Goal: Task Accomplishment & Management: Complete application form

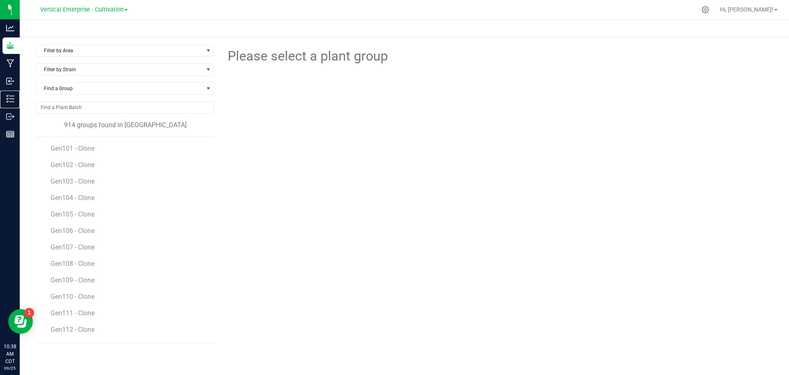
click at [20, 91] on div "Inventory" at bounding box center [10, 98] width 17 height 16
click at [0, 0] on p "Inventory" at bounding box center [0, 0] width 0 height 0
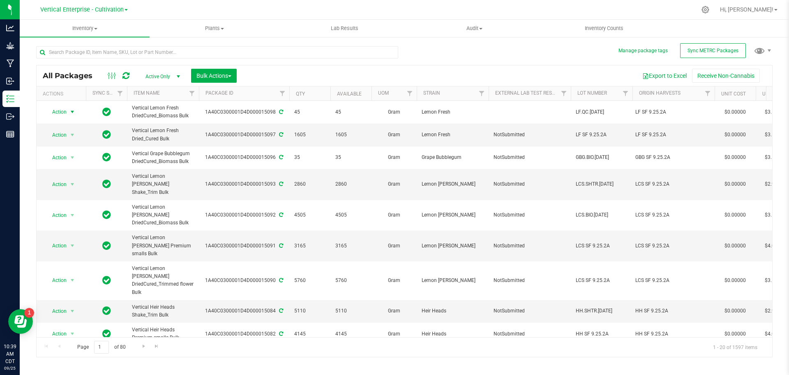
click at [57, 114] on span "Action" at bounding box center [56, 112] width 22 height 12
click at [64, 139] on li "Create package" at bounding box center [71, 138] width 52 height 12
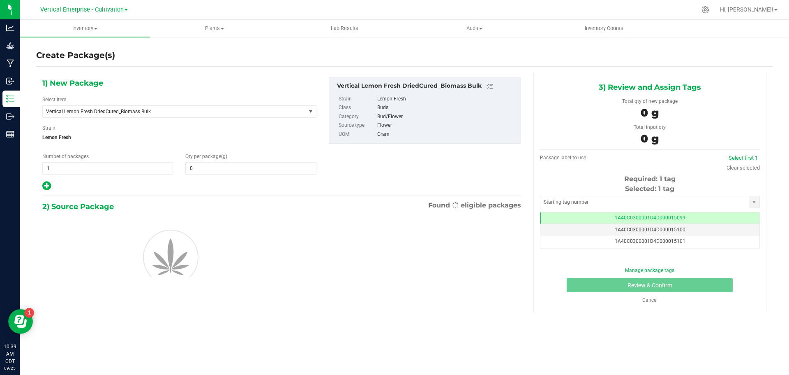
type input "0.0000"
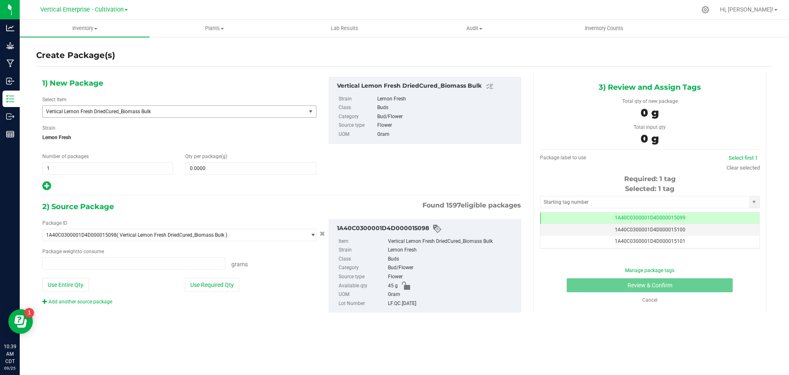
type input "0.0000 g"
click at [109, 114] on span "Vertical Lemon Fresh DriedCured_Biomass Bulk" at bounding box center [169, 112] width 246 height 6
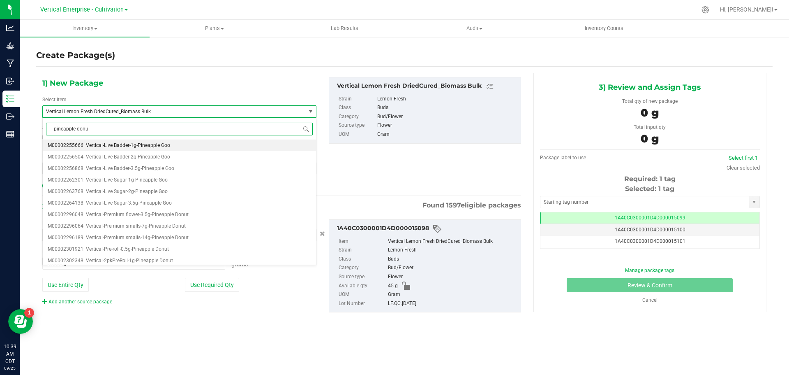
type input "pineapple donut"
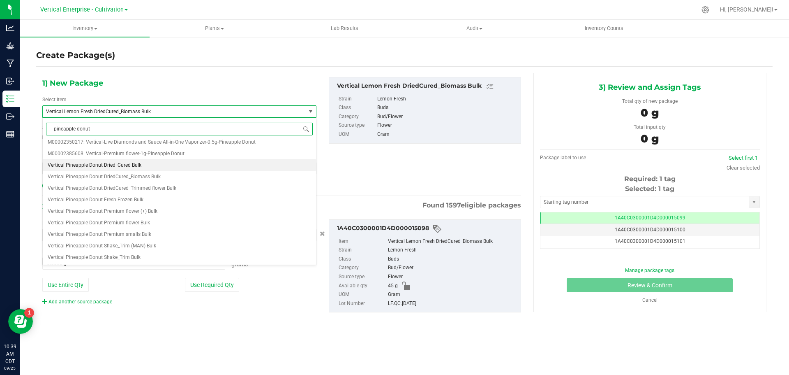
click at [106, 162] on li "Vertical Pineapple Donut Dried_Cured Bulk" at bounding box center [179, 165] width 273 height 12
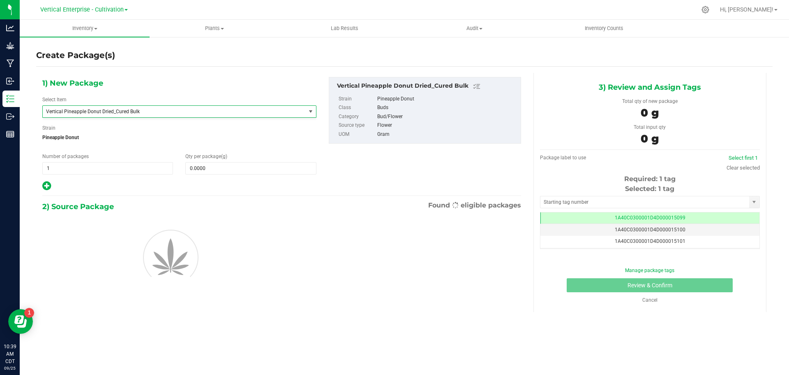
type input "0.0000"
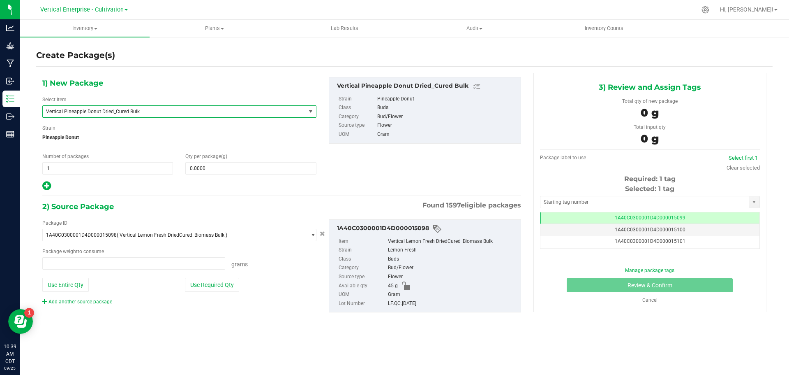
type input "0.0000 g"
click at [80, 113] on span "Vertical Pineapple Donut Dried_Cured Bulk" at bounding box center [169, 112] width 246 height 6
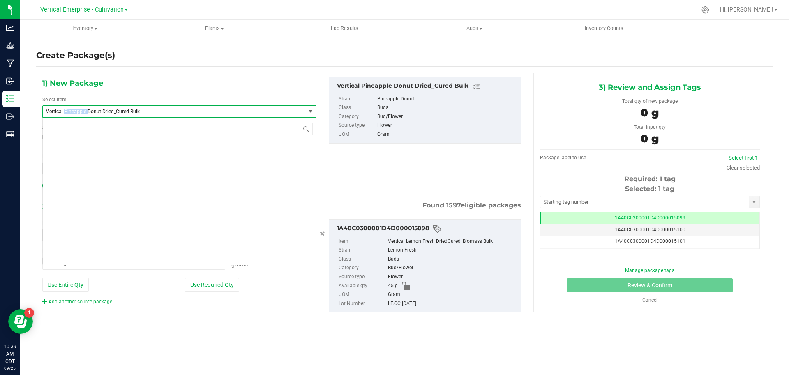
click at [80, 113] on span "Vertical Pineapple Donut Dried_Cured Bulk" at bounding box center [169, 112] width 246 height 6
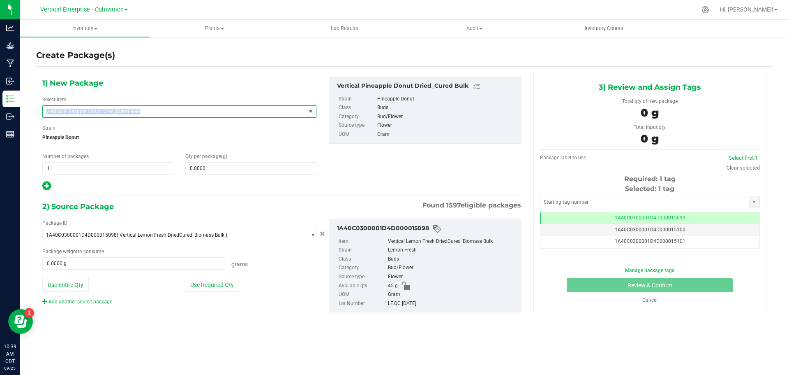
click at [80, 113] on span "Vertical Pineapple Donut Dried_Cured Bulk" at bounding box center [169, 112] width 246 height 6
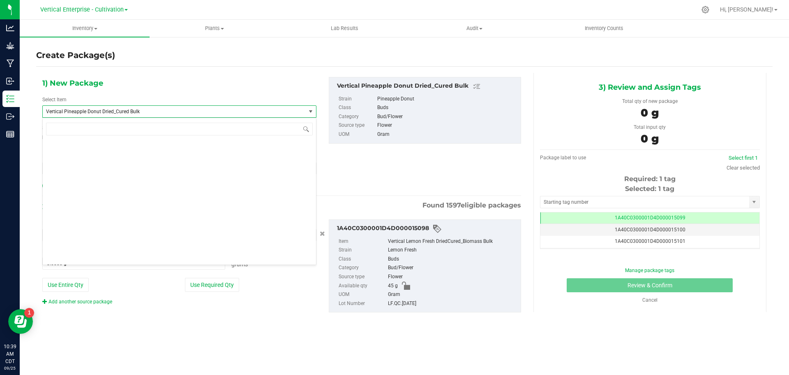
click at [85, 110] on span "Vertical Pineapple Donut Dried_Cured Bulk" at bounding box center [169, 112] width 246 height 6
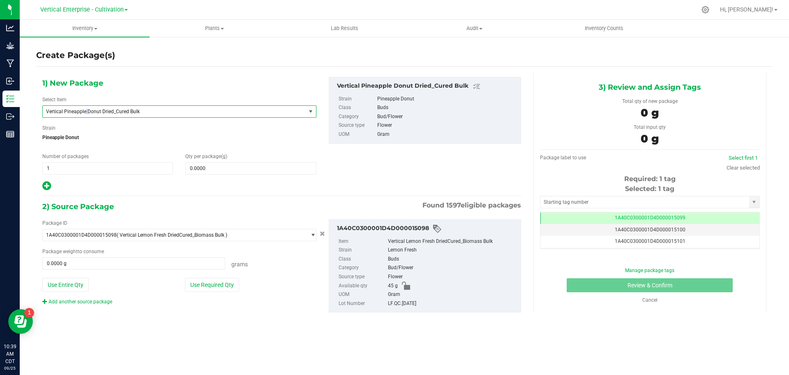
click at [85, 110] on span "Vertical Pineapple Donut Dried_Cured Bulk" at bounding box center [169, 112] width 246 height 6
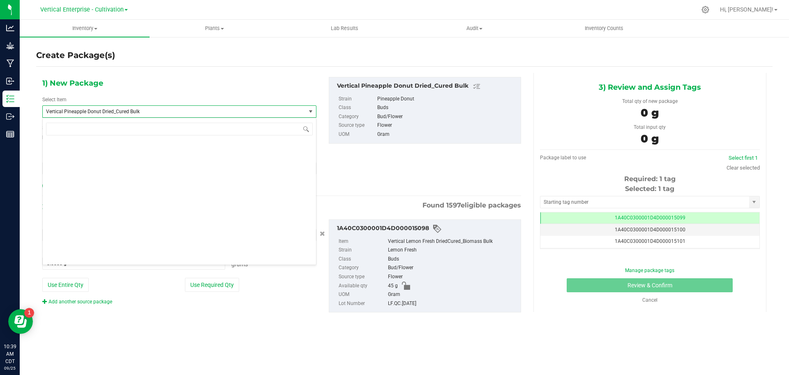
click at [85, 110] on span "Vertical Pineapple Donut Dried_Cured Bulk" at bounding box center [169, 112] width 246 height 6
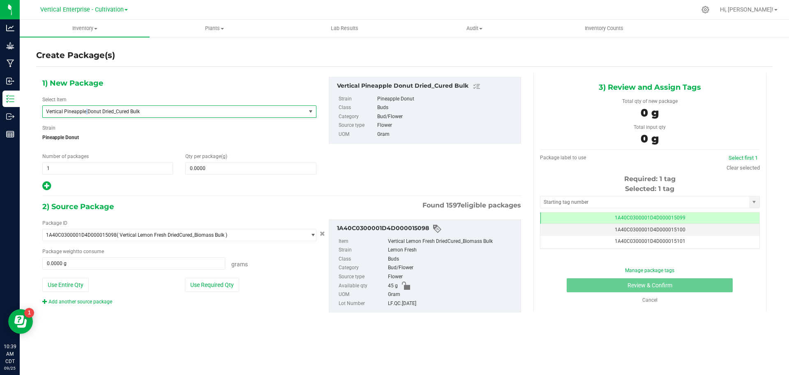
click at [85, 110] on span "Vertical Pineapple Donut Dried_Cured Bulk" at bounding box center [169, 112] width 246 height 6
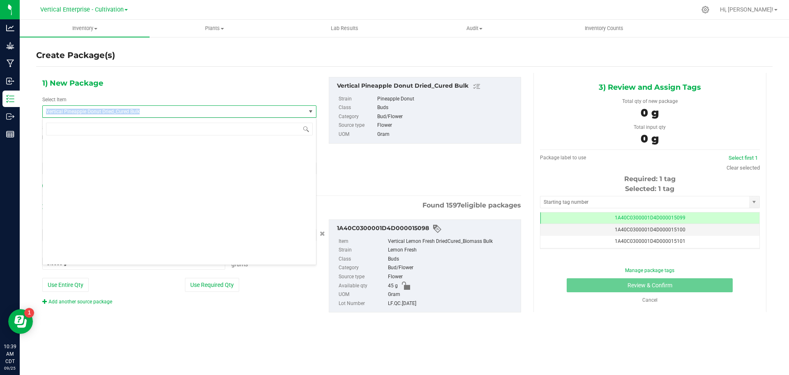
drag, startPoint x: 161, startPoint y: 110, endPoint x: 26, endPoint y: 113, distance: 135.3
click at [26, 113] on div "Create Package(s) 1) New Package Select Item Vertical Pineapple Donut Dried_Cur…" at bounding box center [405, 164] width 770 height 257
copy span "Vertical Pineapple Donut Dried_Cured Bulk"
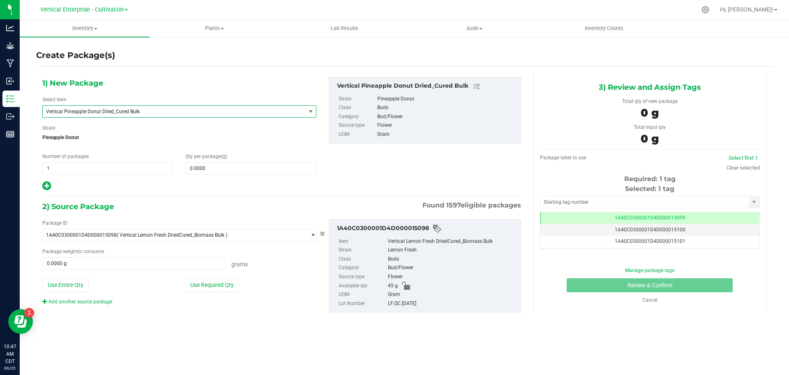
click at [649, 296] on div "Cancel" at bounding box center [650, 299] width 62 height 7
click at [650, 302] on link "Cancel" at bounding box center [650, 300] width 15 height 6
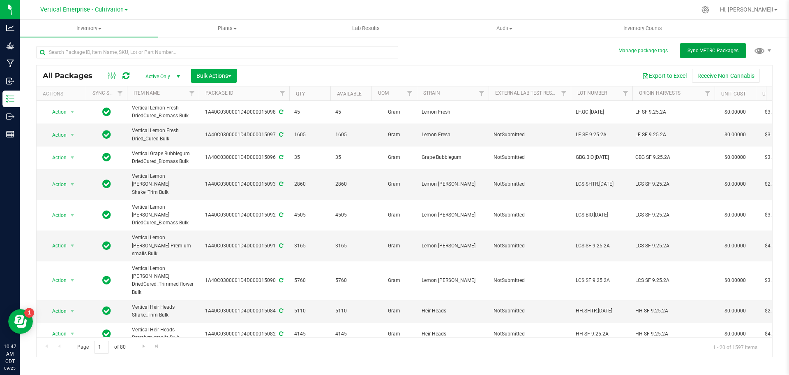
click at [702, 46] on button "Sync METRC Packages" at bounding box center [713, 50] width 66 height 15
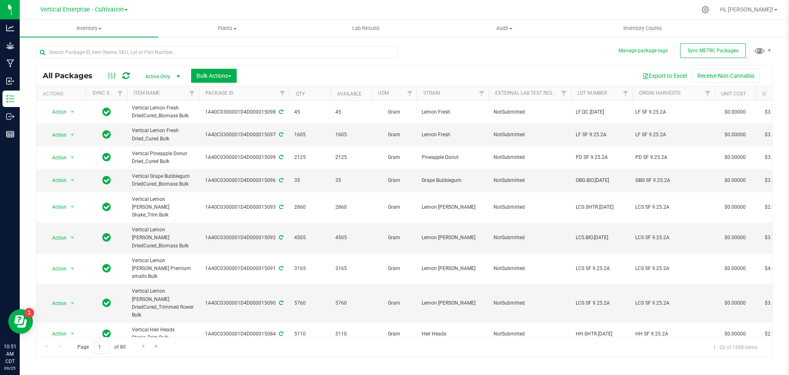
click at [74, 10] on span "Vertical Enterprise - Cultivation" at bounding box center [81, 9] width 83 height 7
click at [0, 0] on p "Grow" at bounding box center [0, 0] width 0 height 0
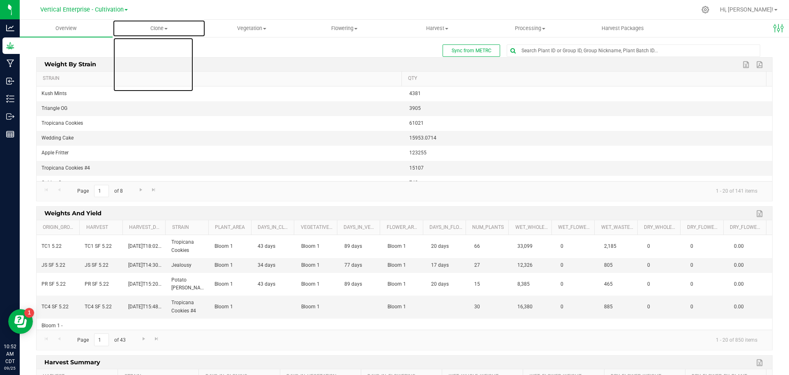
click at [166, 28] on span "Clone" at bounding box center [159, 28] width 92 height 7
click at [161, 45] on li "Create plants" at bounding box center [159, 50] width 93 height 10
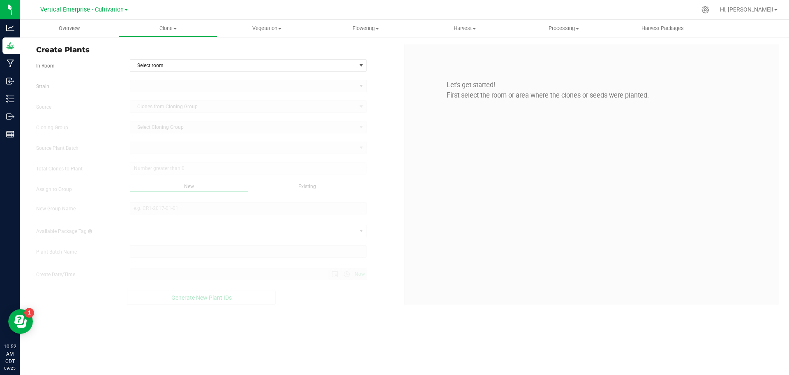
type input "[DATE] 10:52 AM"
click at [183, 64] on span "Select room" at bounding box center [243, 66] width 226 height 12
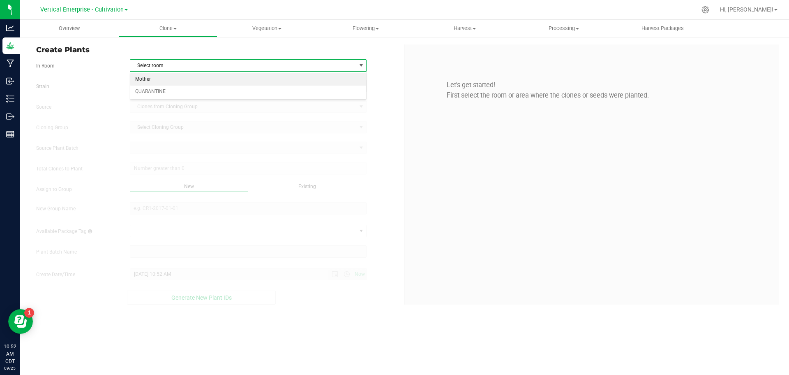
click at [181, 79] on li "Mother" at bounding box center [248, 79] width 236 height 12
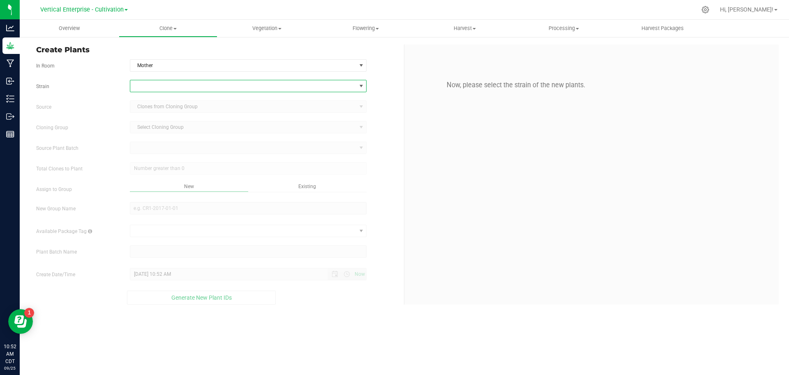
click at [153, 89] on span at bounding box center [243, 86] width 226 height 12
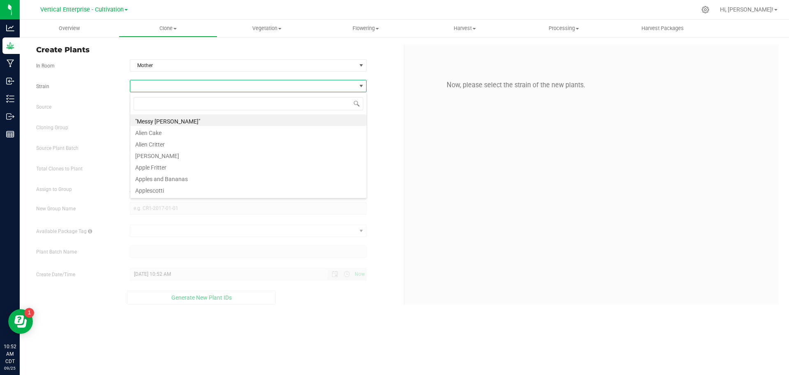
scroll to position [12, 237]
type input "joker"
click at [182, 120] on li "Jokerz Candy" at bounding box center [248, 120] width 236 height 12
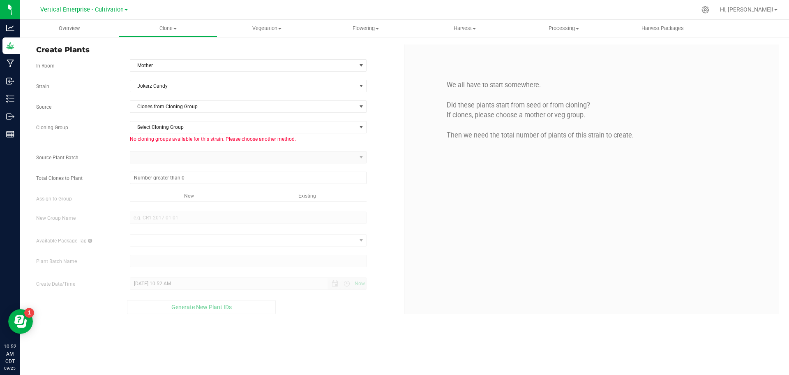
click at [177, 113] on div "Strain Jokerz Candy Source Clones from Cloning Group Cloning Group Select Cloni…" at bounding box center [217, 197] width 362 height 234
click at [183, 104] on span "Clones from Cloning Group" at bounding box center [243, 107] width 226 height 12
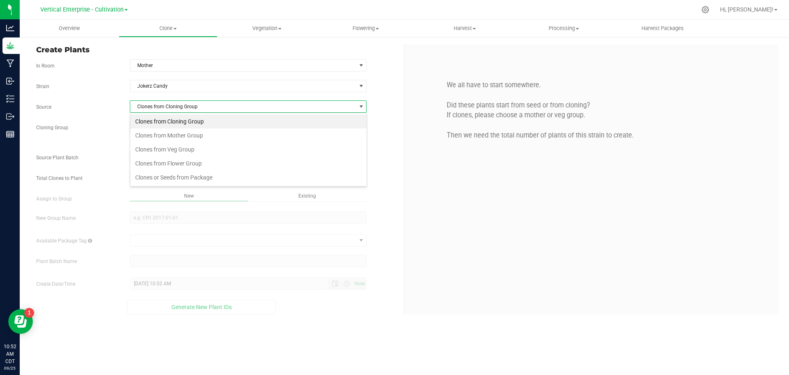
scroll to position [12, 237]
click at [185, 136] on li "Clones from Mother Group" at bounding box center [248, 135] width 236 height 14
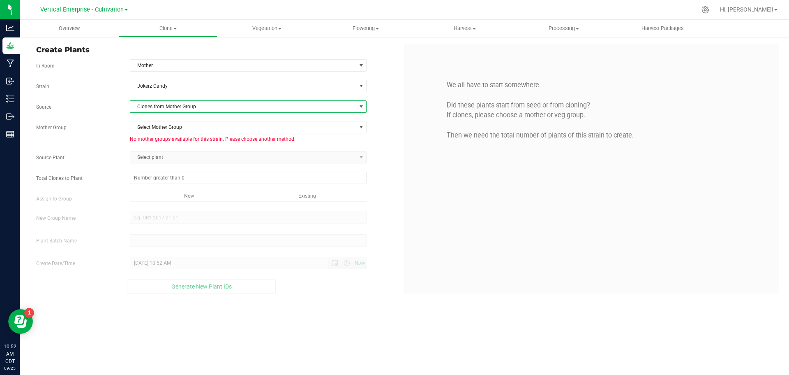
click at [182, 106] on span "Clones from Mother Group" at bounding box center [243, 107] width 226 height 12
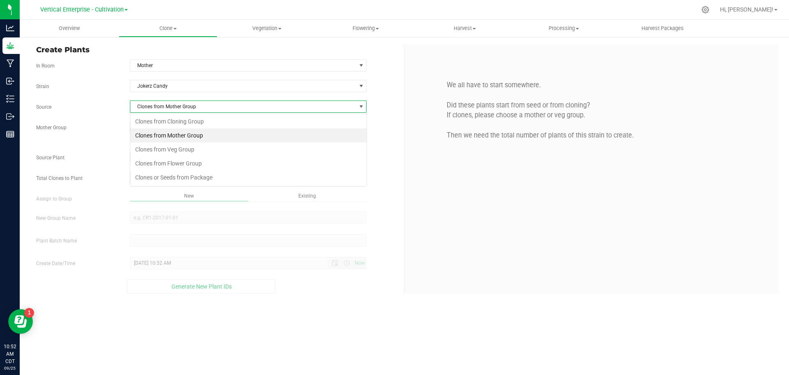
scroll to position [12, 237]
click at [179, 147] on li "Clones from Veg Group" at bounding box center [248, 149] width 236 height 14
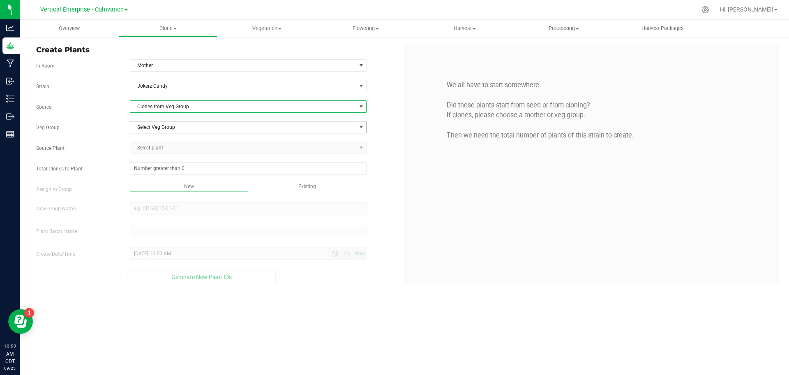
click at [172, 128] on span "Select Veg Group" at bounding box center [243, 127] width 226 height 12
click at [163, 142] on li "JC 7.25.2" at bounding box center [248, 141] width 236 height 12
click at [154, 155] on div "Strain Jokerz Candy Source Clones from Veg Group Veg Group JC 7.25.2 Select Veg…" at bounding box center [217, 182] width 362 height 204
click at [153, 150] on span "Select plant" at bounding box center [243, 148] width 226 height 12
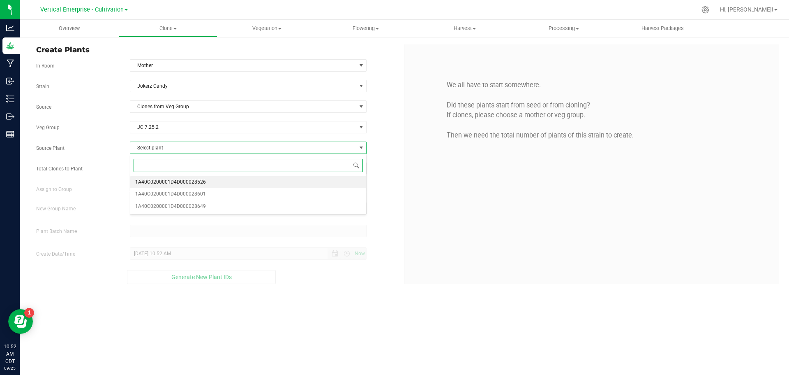
click at [164, 184] on span "1A40C0200001D4D000028526" at bounding box center [170, 182] width 71 height 11
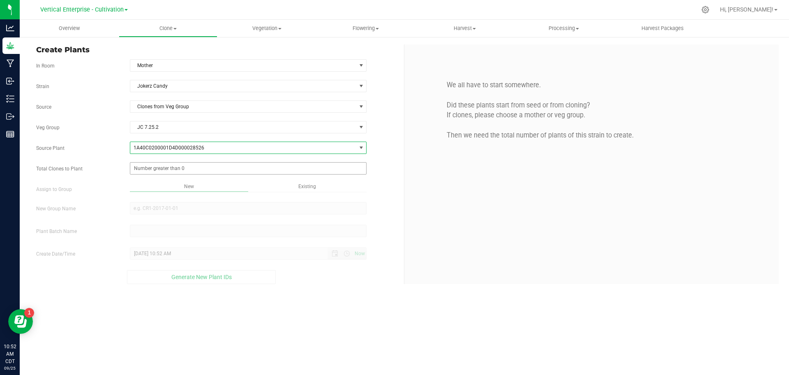
click at [150, 168] on span at bounding box center [248, 168] width 237 height 12
type input "0"
drag, startPoint x: 164, startPoint y: 160, endPoint x: 159, endPoint y: 165, distance: 6.7
click at [163, 162] on div "Strain Jokerz Candy Source Clones from Veg Group Veg Group JC 7.25.2 Select Veg…" at bounding box center [217, 182] width 362 height 204
click at [161, 165] on span at bounding box center [248, 168] width 237 height 12
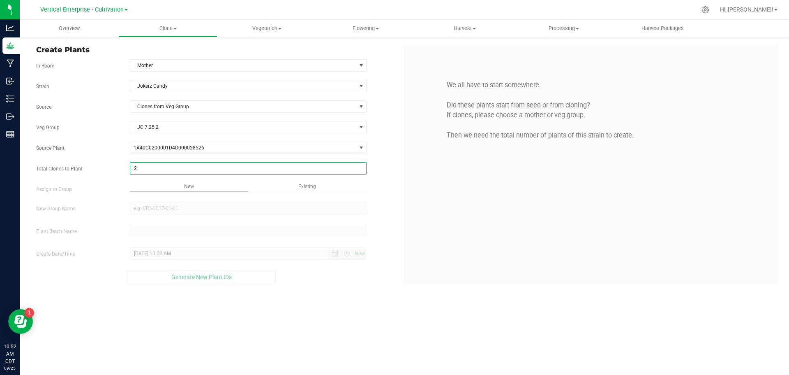
type input "28"
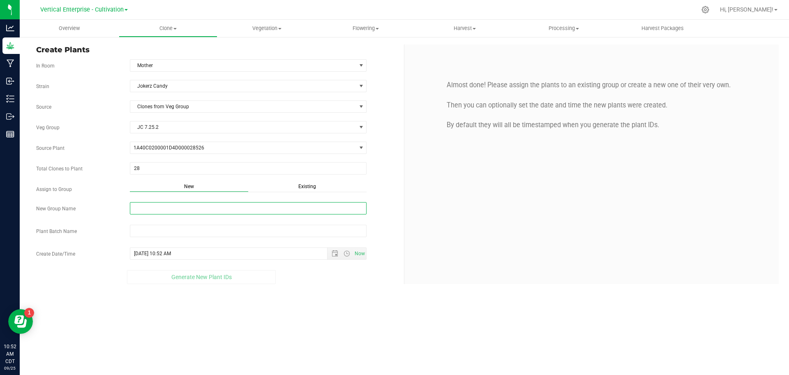
click at [137, 210] on input "New Group Name" at bounding box center [248, 208] width 237 height 12
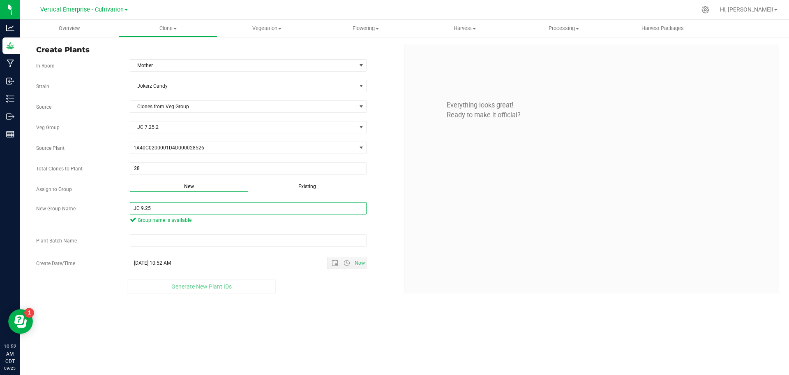
drag, startPoint x: 170, startPoint y: 208, endPoint x: 95, endPoint y: 208, distance: 74.8
click at [95, 208] on div "New Group Name JC 9.25 Group name is available" at bounding box center [217, 214] width 374 height 24
type input "JC 9.25"
click at [154, 240] on input "text" at bounding box center [248, 240] width 237 height 12
paste input "JC 9.25"
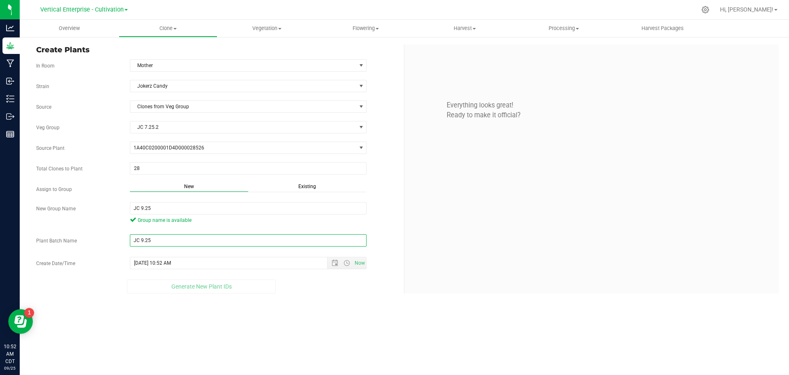
type input "JC 9.25"
click at [204, 292] on span "Generate New Plant IDs" at bounding box center [201, 293] width 60 height 7
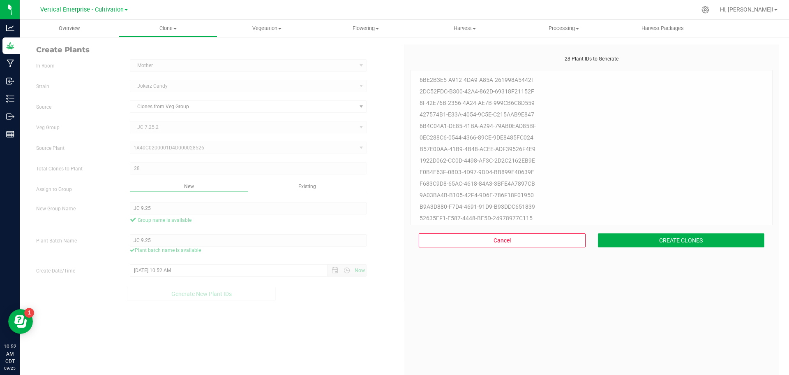
scroll to position [25, 0]
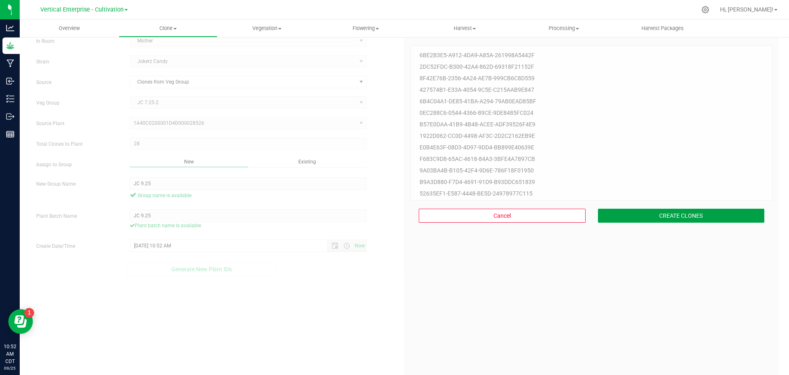
click at [657, 220] on button "CREATE CLONES" at bounding box center [681, 215] width 167 height 14
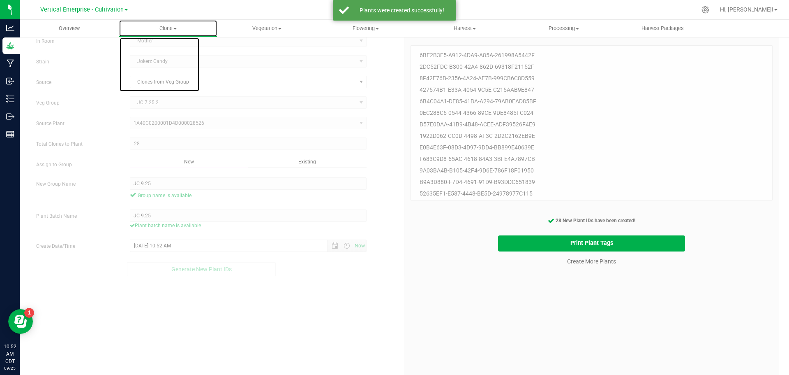
click at [175, 29] on span at bounding box center [175, 29] width 3 height 2
click at [183, 62] on li "Cloning groups" at bounding box center [168, 60] width 99 height 10
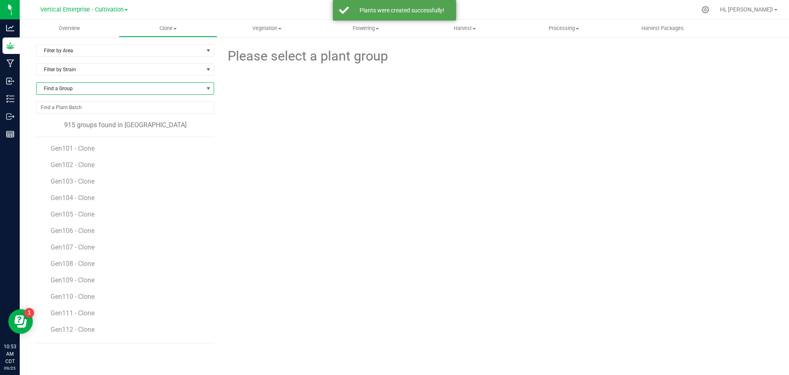
click at [118, 88] on span "Find a Group" at bounding box center [120, 89] width 167 height 12
type input "j"
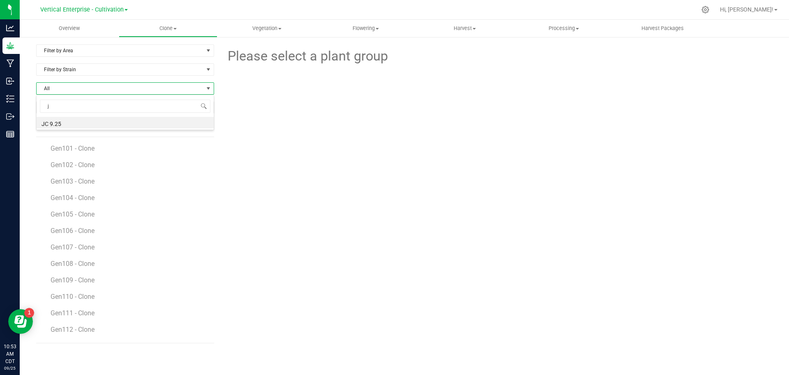
click at [81, 123] on li "JC 9.25" at bounding box center [125, 123] width 177 height 12
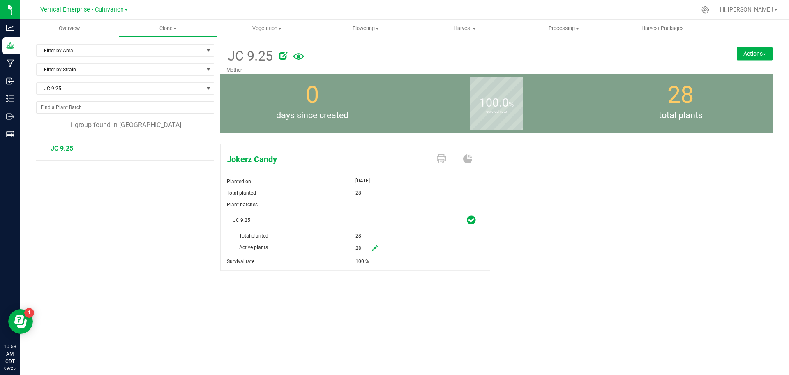
click at [749, 52] on button "Actions" at bounding box center [755, 53] width 36 height 13
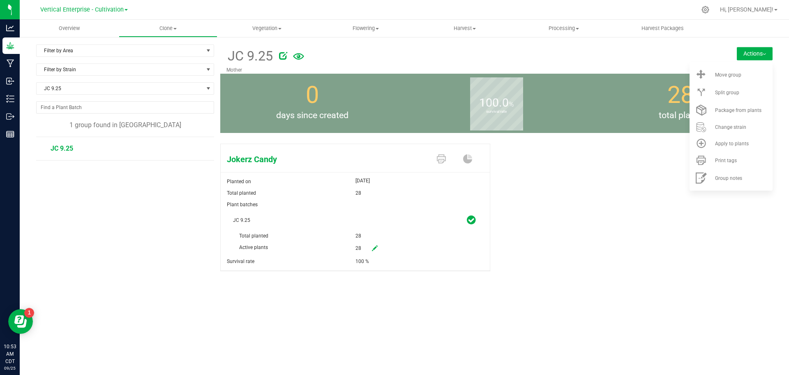
click at [741, 72] on span "Move group" at bounding box center [728, 75] width 26 height 6
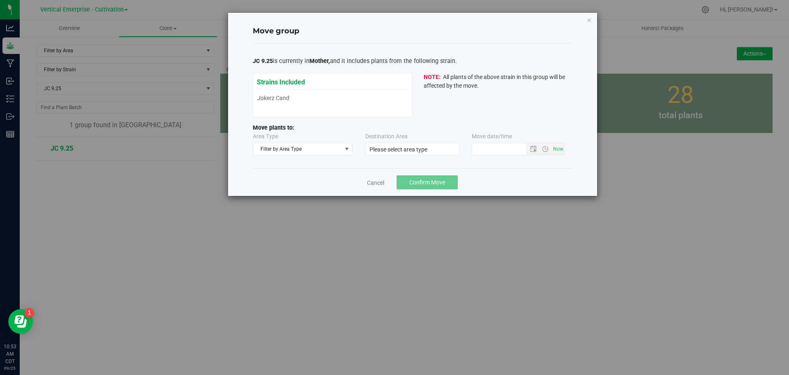
type input "[DATE] 10:52 AM"
click at [298, 146] on span "Filter by Area Type" at bounding box center [298, 149] width 88 height 12
click at [290, 186] on li "Vegetative" at bounding box center [303, 187] width 99 height 12
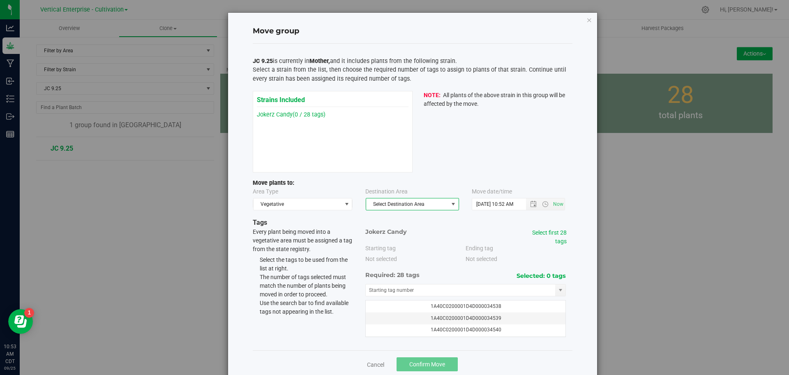
click at [393, 202] on span "Select Destination Area" at bounding box center [407, 204] width 82 height 12
click at [393, 254] on li "Veg 1" at bounding box center [409, 255] width 93 height 12
click at [555, 235] on link "Select first 28 tags" at bounding box center [549, 236] width 35 height 15
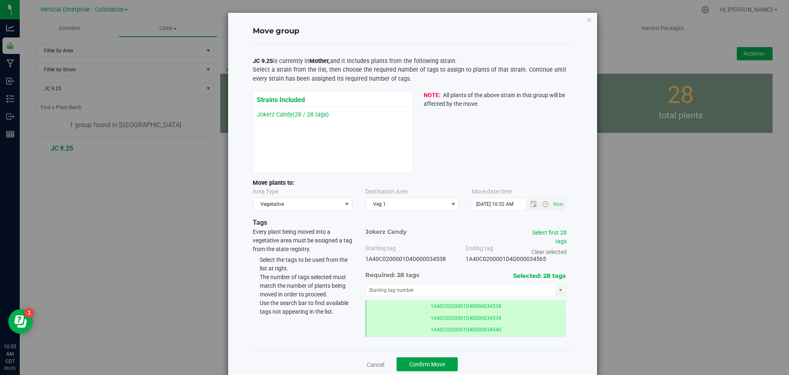
click at [433, 364] on span "Confirm Move" at bounding box center [428, 364] width 36 height 7
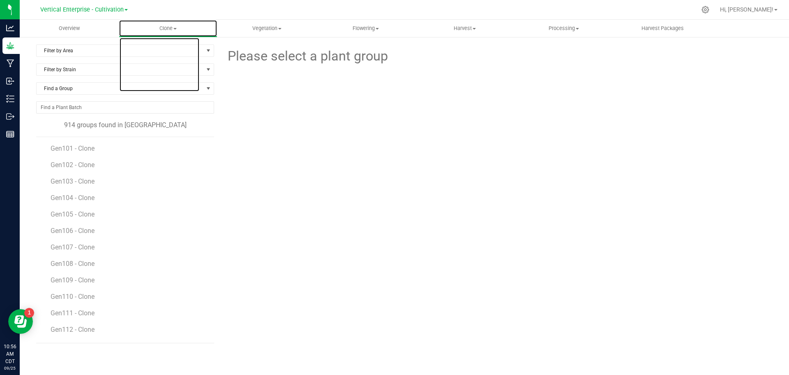
click at [183, 26] on span "Clone" at bounding box center [168, 28] width 98 height 7
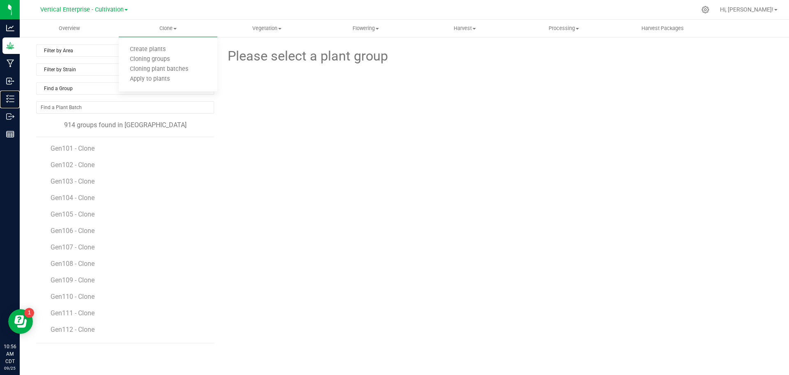
click at [0, 0] on p "Inventory" at bounding box center [0, 0] width 0 height 0
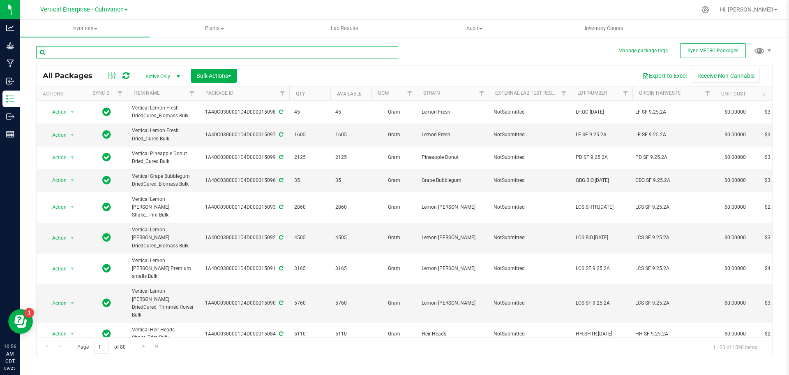
click at [97, 48] on input "text" at bounding box center [217, 52] width 362 height 12
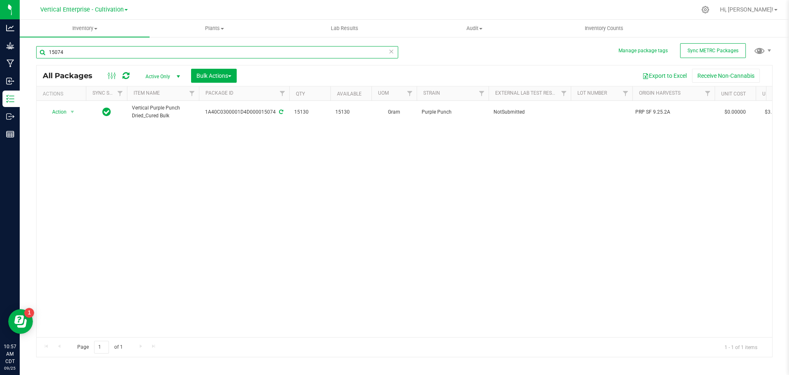
type input "15074"
click at [60, 119] on td "Action Action Adjust qty Create package Edit attributes Global inventory Locate…" at bounding box center [61, 112] width 49 height 22
click at [52, 111] on span "Action" at bounding box center [56, 112] width 22 height 12
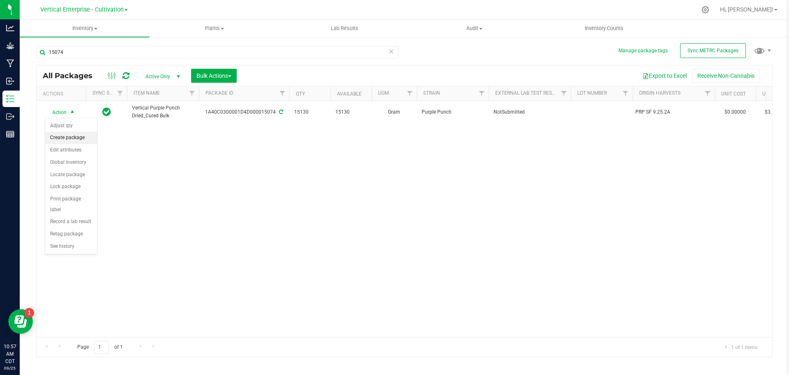
click at [54, 135] on li "Create package" at bounding box center [71, 138] width 52 height 12
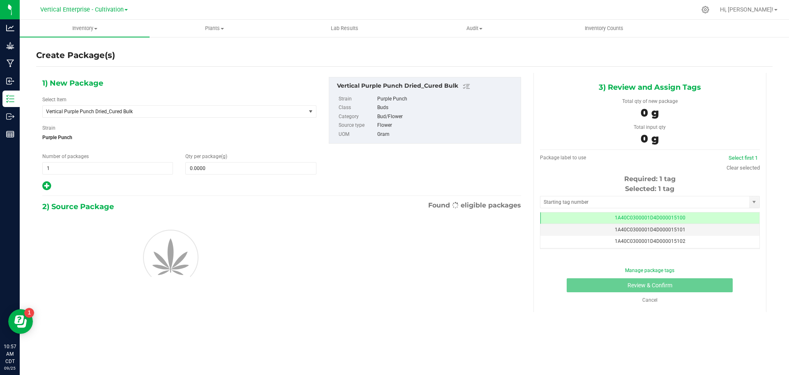
scroll to position [0, 0]
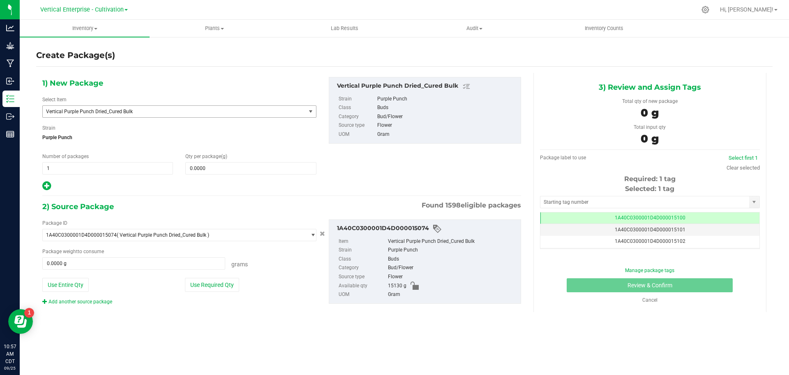
click at [119, 113] on span "Vertical Purple Punch Dried_Cured Bulk" at bounding box center [169, 112] width 246 height 6
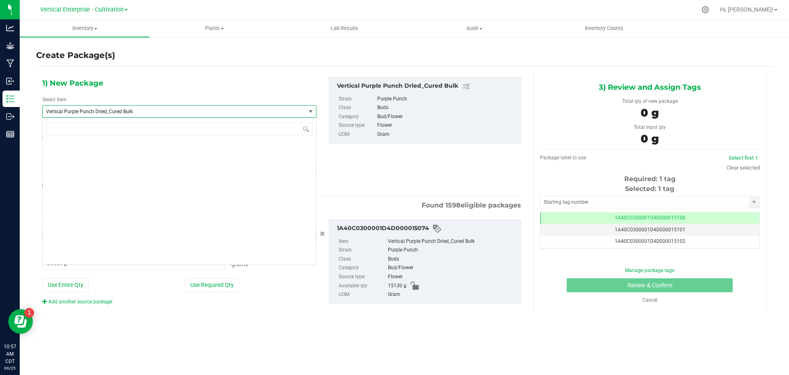
scroll to position [66647, 0]
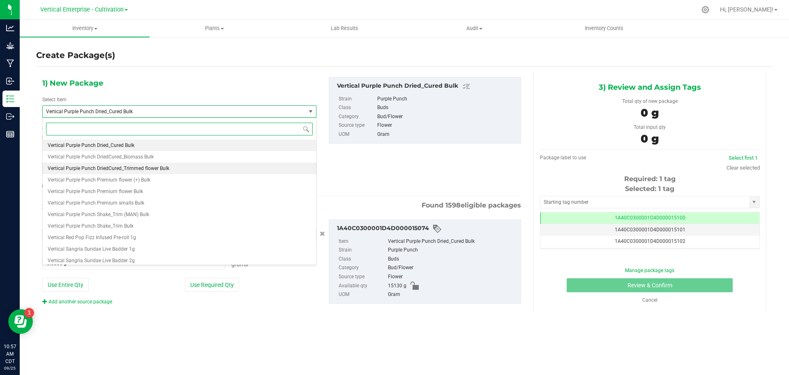
click at [159, 171] on li "Vertical Purple Punch DriedCured_Trimmed flower Bulk" at bounding box center [179, 168] width 273 height 12
type input "0.0000"
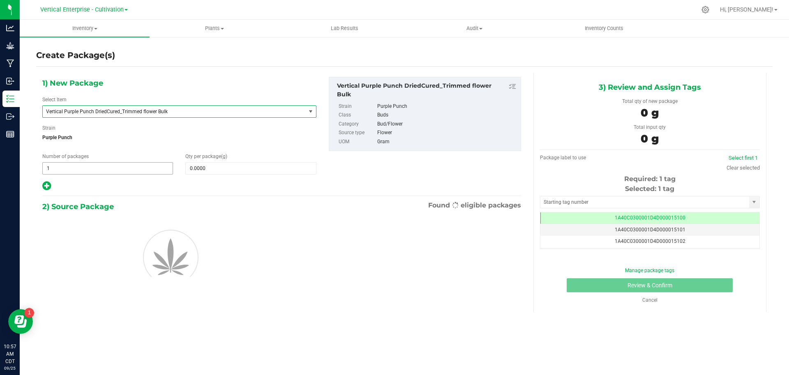
click at [218, 169] on input "0.0000" at bounding box center [251, 168] width 130 height 12
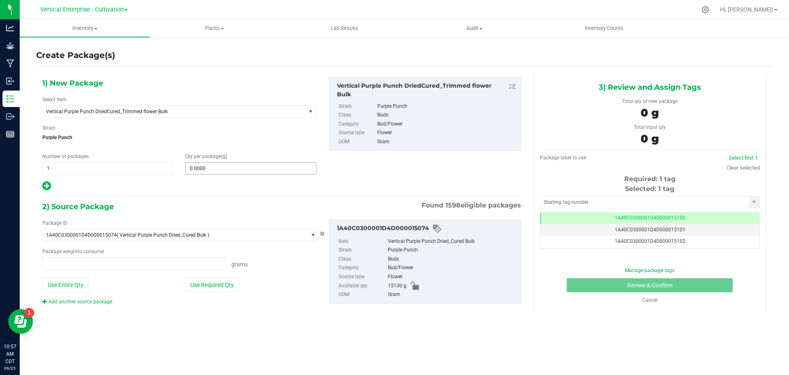
type input "0.0000 g"
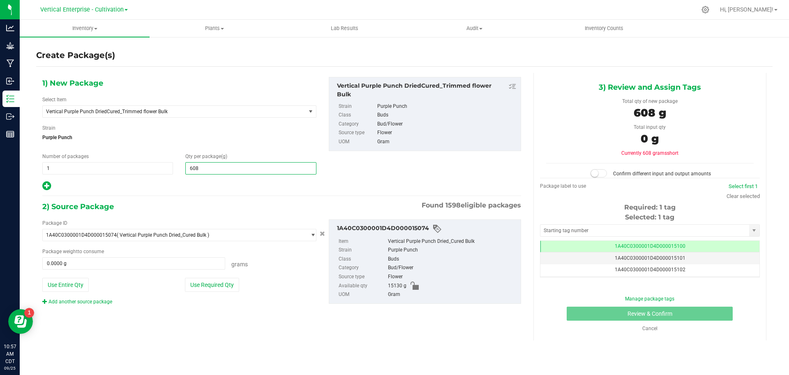
type input "6085"
type input "6,085.0000"
click at [216, 285] on button "Use Required Qty" at bounding box center [212, 285] width 54 height 14
type input "6085.0000 g"
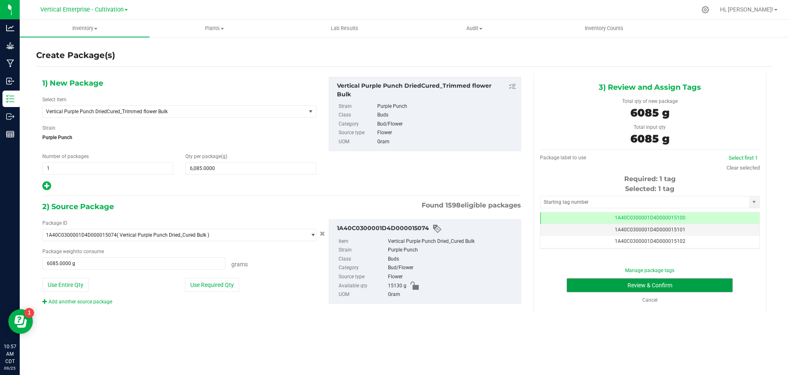
click at [666, 287] on button "Review & Confirm" at bounding box center [650, 285] width 166 height 14
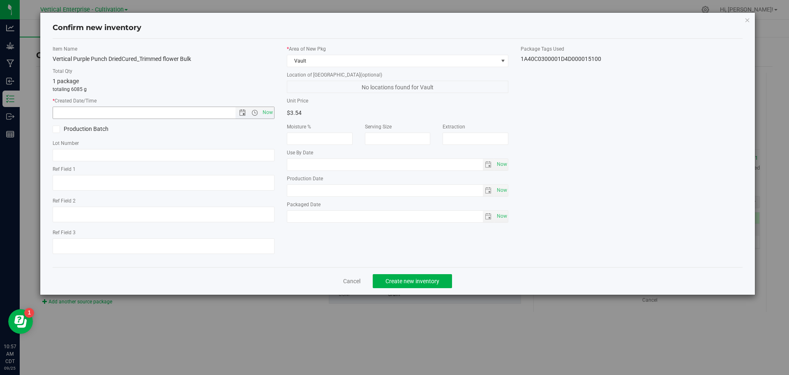
click at [269, 110] on span "Now" at bounding box center [268, 112] width 14 height 12
type input "[DATE] 10:57 AM"
click at [74, 127] on label "Production Batch" at bounding box center [105, 129] width 105 height 9
click at [0, 0] on input "Production Batch" at bounding box center [0, 0] width 0 height 0
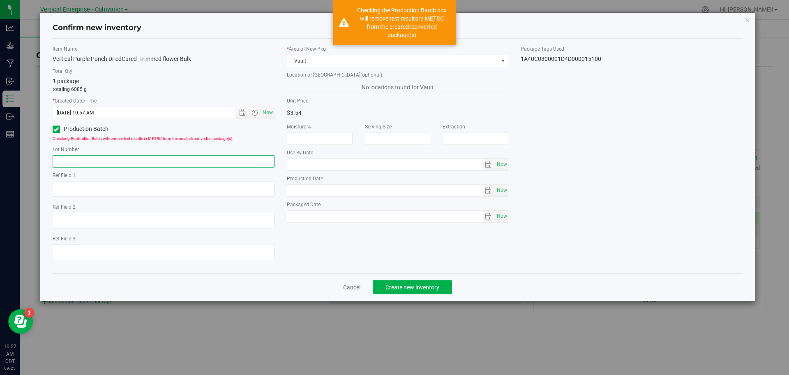
click at [90, 157] on input "text" at bounding box center [164, 161] width 222 height 12
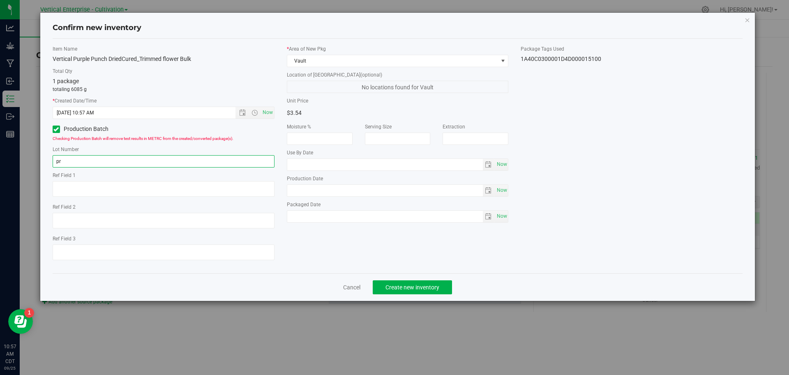
type input "p"
drag, startPoint x: 104, startPoint y: 164, endPoint x: 16, endPoint y: 157, distance: 87.8
click at [16, 157] on div "Confirm new inventory Item Name Vertical Purple Punch DriedCured_Trimmed flower…" at bounding box center [398, 187] width 796 height 375
type input "PRP SF 9.25.2A"
click at [402, 282] on button "Create new inventory" at bounding box center [412, 287] width 79 height 14
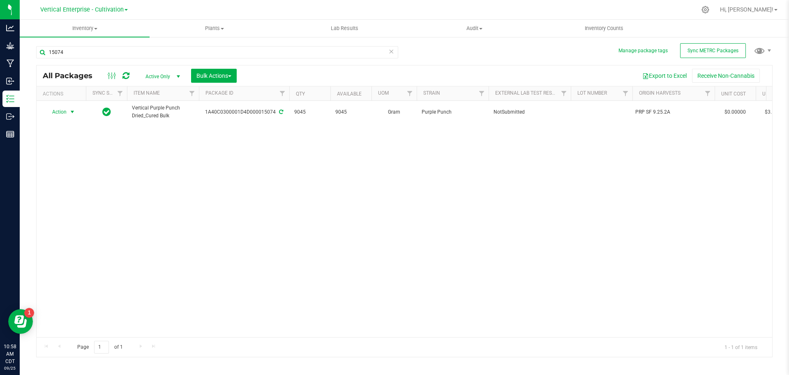
click at [60, 114] on span "Action" at bounding box center [56, 112] width 22 height 12
click at [88, 135] on li "Create package" at bounding box center [71, 138] width 52 height 12
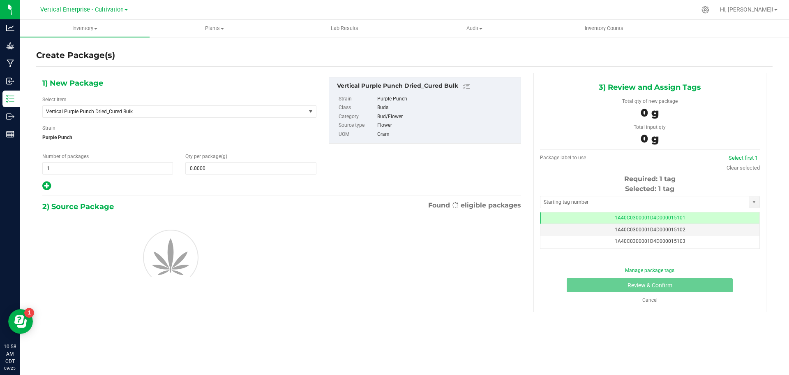
scroll to position [0, 0]
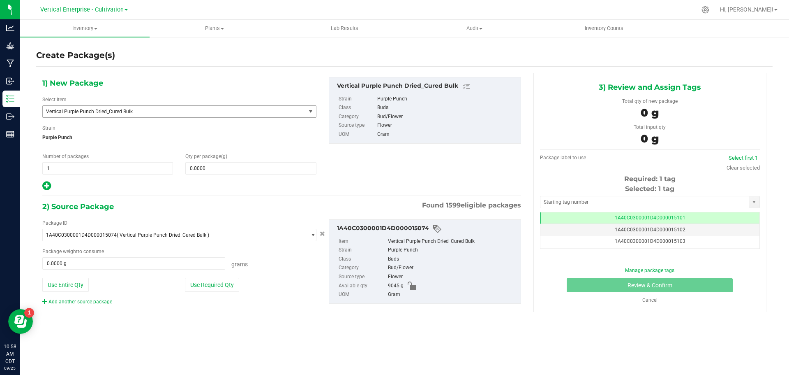
click at [114, 113] on span "Vertical Purple Punch Dried_Cured Bulk" at bounding box center [169, 112] width 246 height 6
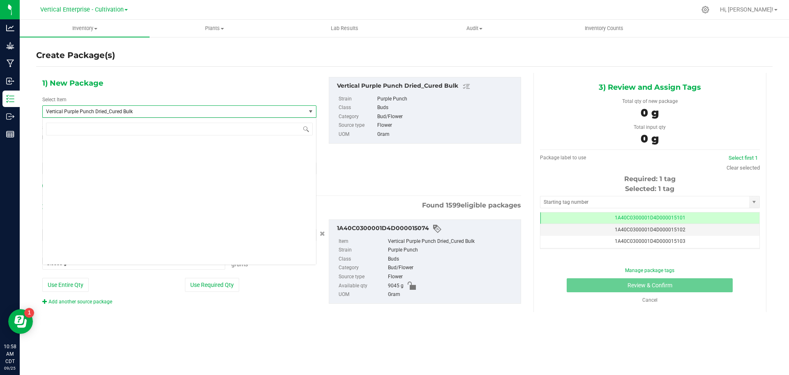
scroll to position [66647, 0]
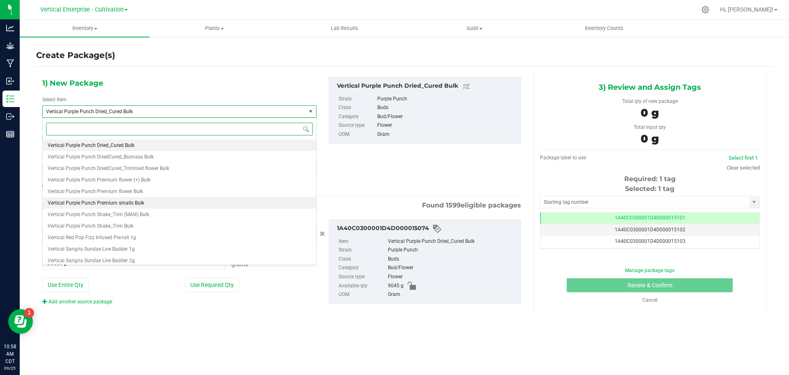
click at [122, 205] on span "Vertical Purple Punch Premium smalls Bulk" at bounding box center [96, 203] width 97 height 6
type input "0.0000"
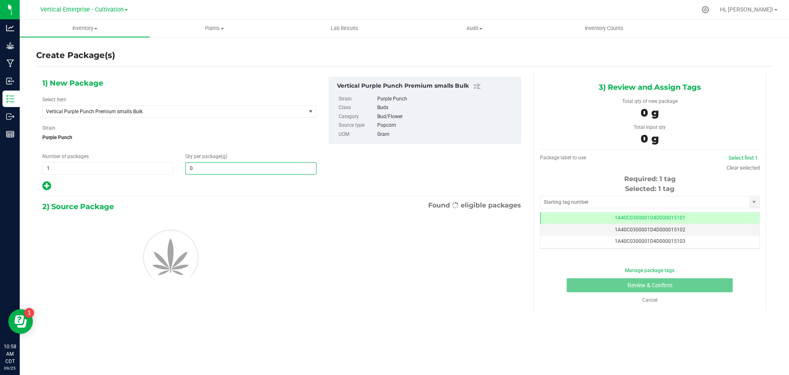
click at [232, 171] on span "0.0000 0" at bounding box center [250, 168] width 131 height 12
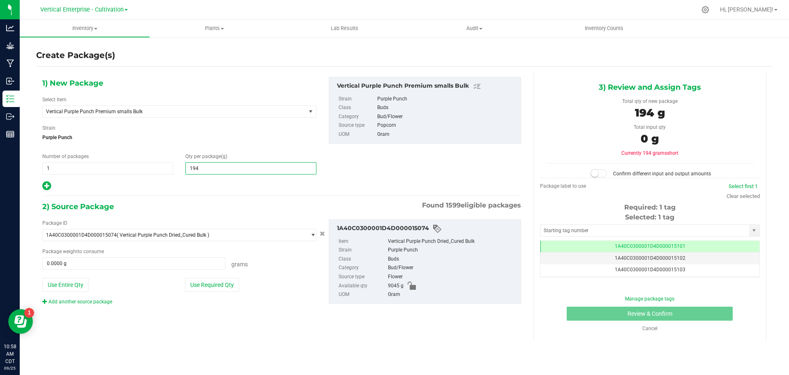
type input "1940"
type input "1,940.0000"
click at [237, 289] on button "Use Required Qty" at bounding box center [212, 285] width 54 height 14
type input "1940.0000 g"
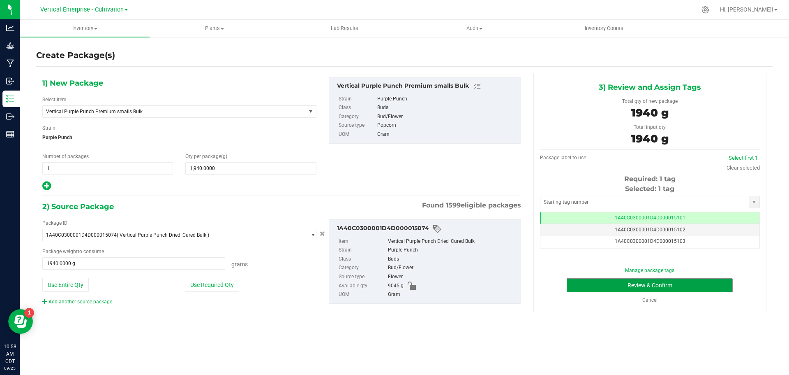
click at [633, 287] on button "Review & Confirm" at bounding box center [650, 285] width 166 height 14
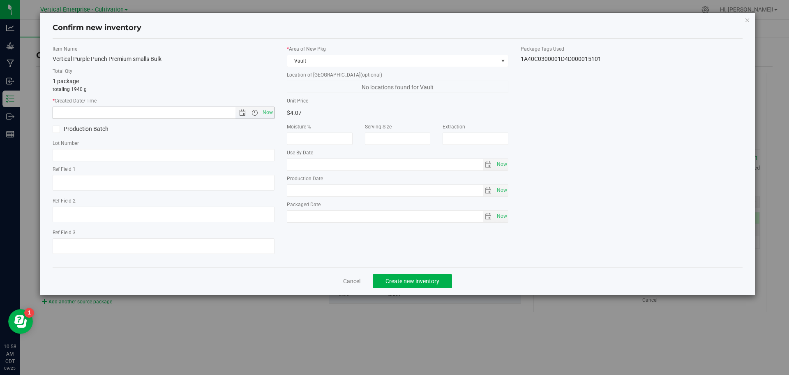
click at [265, 112] on span "Now" at bounding box center [268, 112] width 14 height 12
type input "[DATE] 10:58 AM"
click at [57, 129] on icon at bounding box center [55, 129] width 5 height 0
click at [0, 0] on input "Production Batch" at bounding box center [0, 0] width 0 height 0
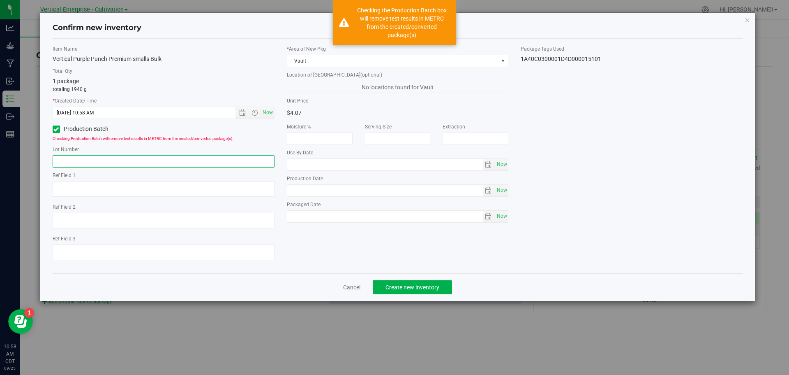
click at [128, 158] on input "text" at bounding box center [164, 161] width 222 height 12
paste input "PRP SF 9.25.2A"
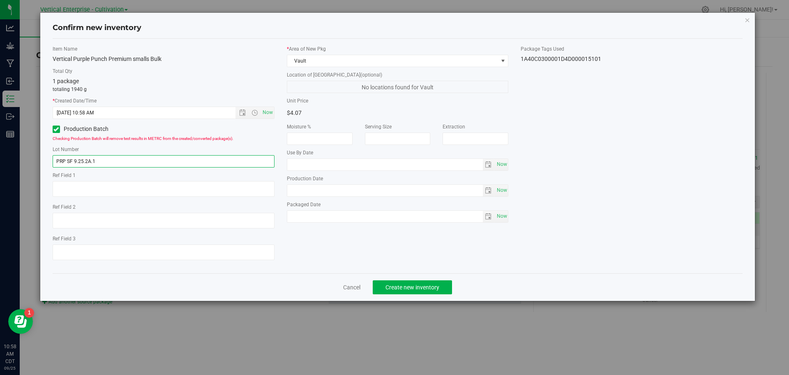
type input "PRP SF 9.25.2A.1"
click at [434, 286] on span "Create new inventory" at bounding box center [413, 287] width 54 height 7
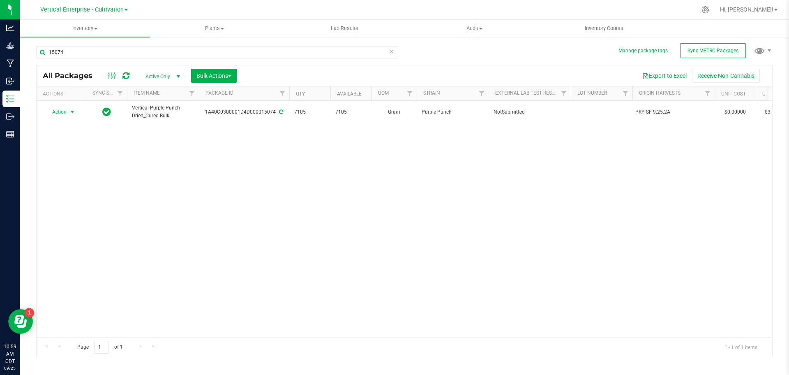
click at [59, 112] on span "Action" at bounding box center [56, 112] width 22 height 12
click at [59, 136] on li "Create package" at bounding box center [71, 138] width 52 height 12
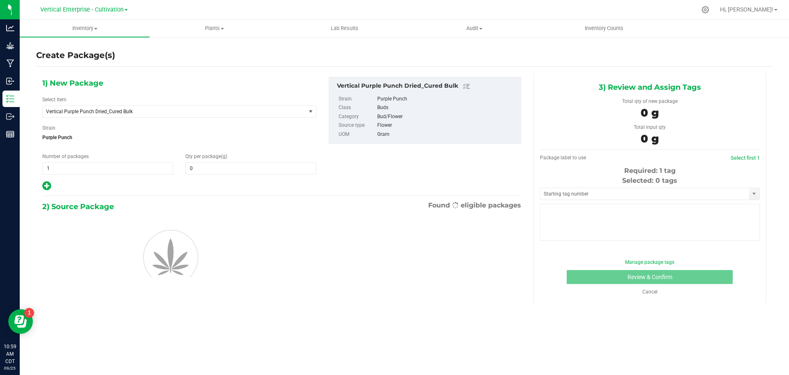
type input "0.0000"
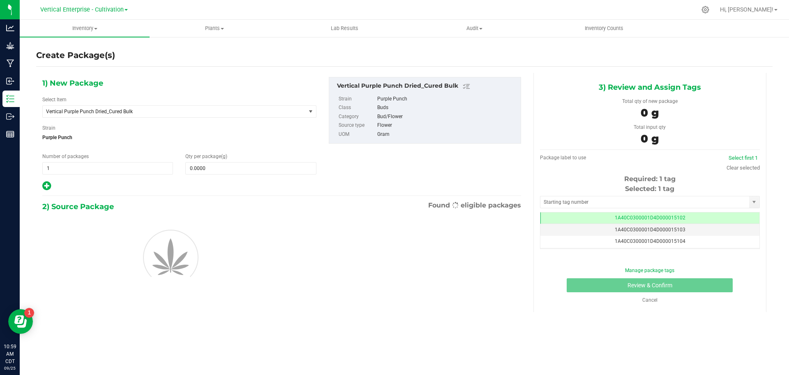
scroll to position [0, 0]
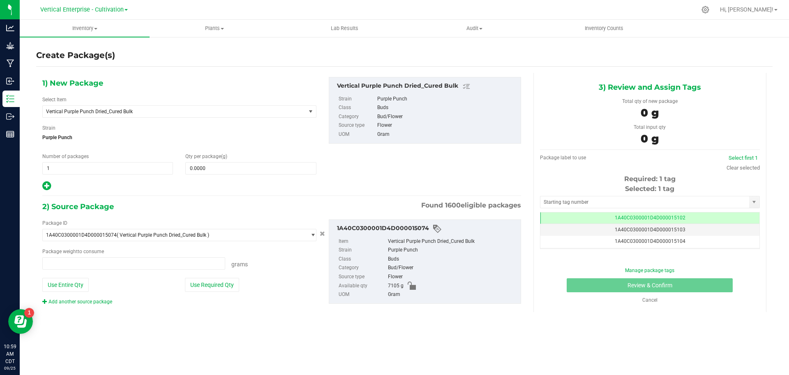
type input "0.0000 g"
click at [137, 108] on span "Vertical Purple Punch Dried_Cured Bulk" at bounding box center [174, 112] width 263 height 12
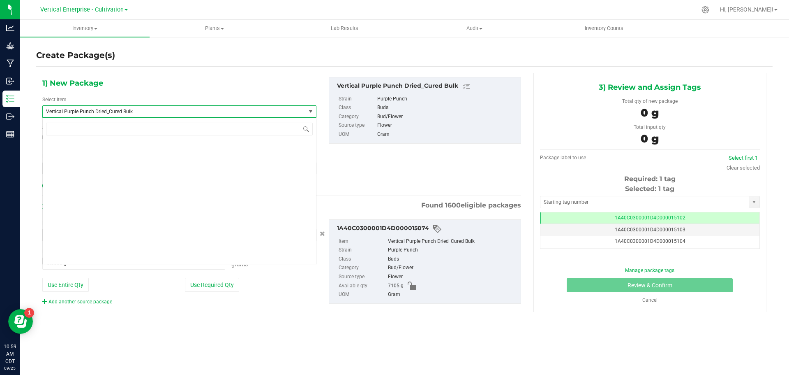
scroll to position [66647, 0]
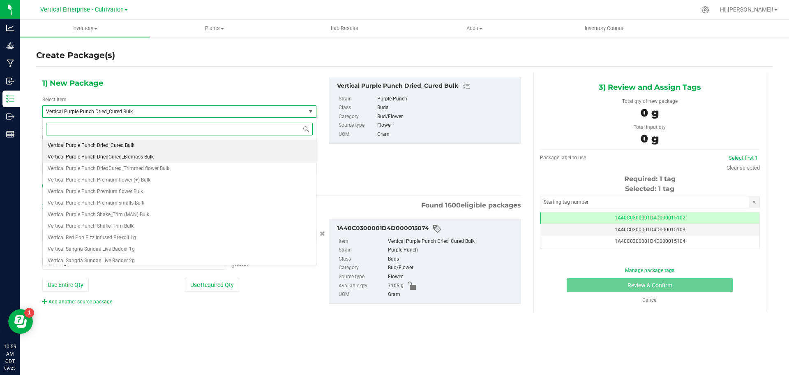
click at [146, 157] on span "Vertical Purple Punch DriedCured_Biomass Bulk" at bounding box center [101, 157] width 106 height 6
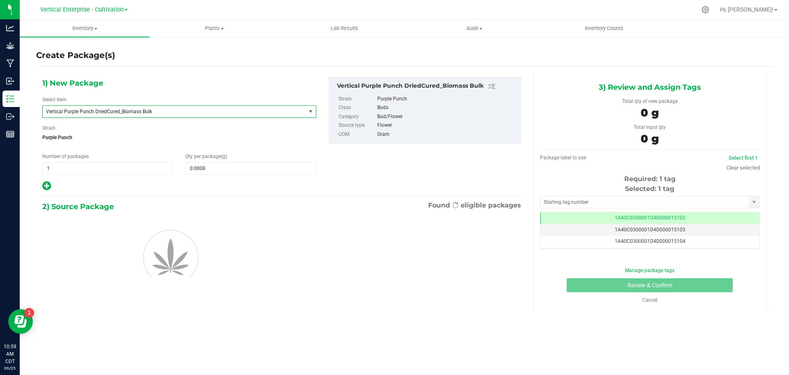
type input "0.0000"
click at [231, 172] on span at bounding box center [250, 168] width 131 height 12
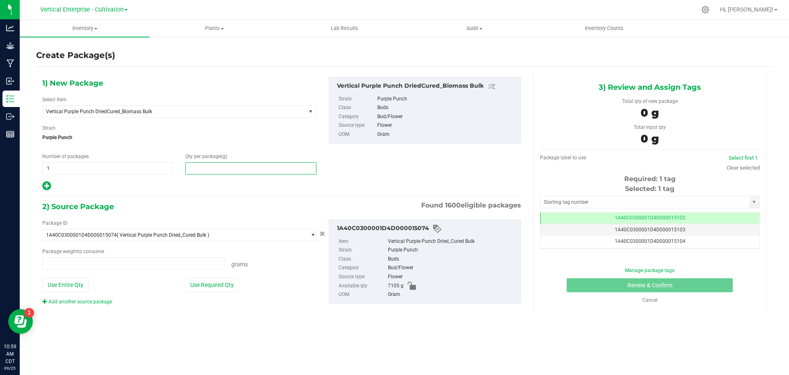
type input "0.0000 g"
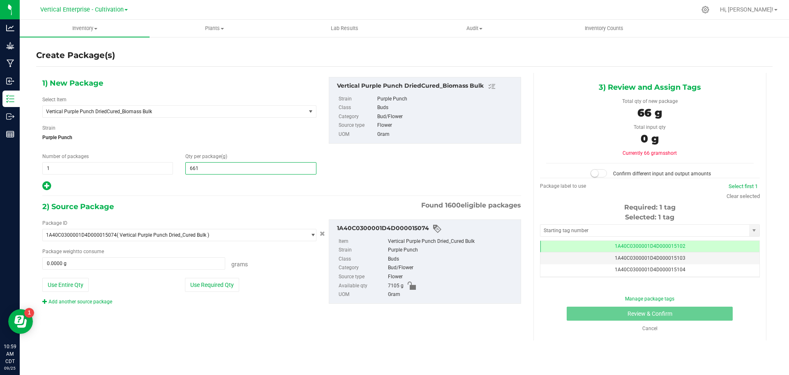
type input "6615"
type input "6,615.0000"
click at [215, 285] on button "Use Required Qty" at bounding box center [212, 285] width 54 height 14
type input "6615.0000 g"
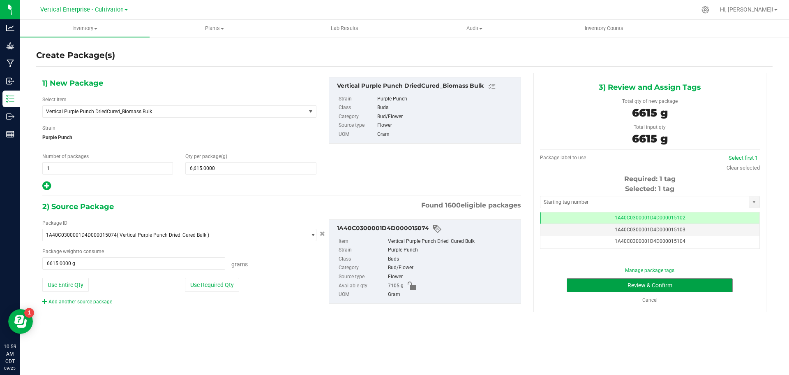
click at [678, 282] on button "Review & Confirm" at bounding box center [650, 285] width 166 height 14
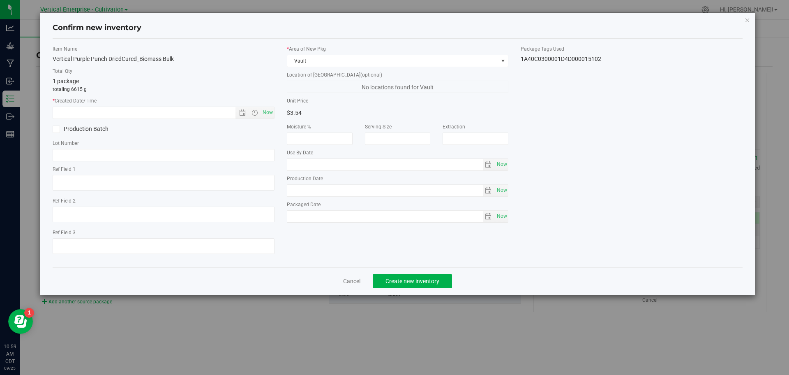
click at [276, 111] on div "Item Name Vertical Purple Punch DriedCured_Biomass Bulk Total Qty 1 package tot…" at bounding box center [163, 152] width 234 height 215
click at [269, 111] on span "Now" at bounding box center [268, 112] width 14 height 12
type input "[DATE] 10:59 AM"
click at [82, 128] on label "Production Batch" at bounding box center [105, 129] width 105 height 9
click at [0, 0] on input "Production Batch" at bounding box center [0, 0] width 0 height 0
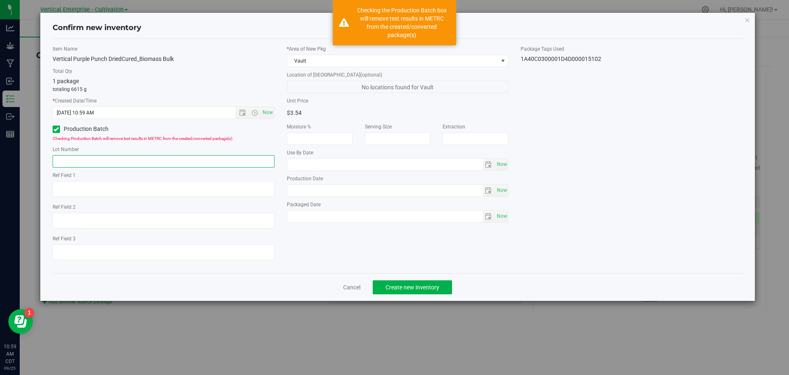
click at [66, 163] on input "text" at bounding box center [164, 161] width 222 height 12
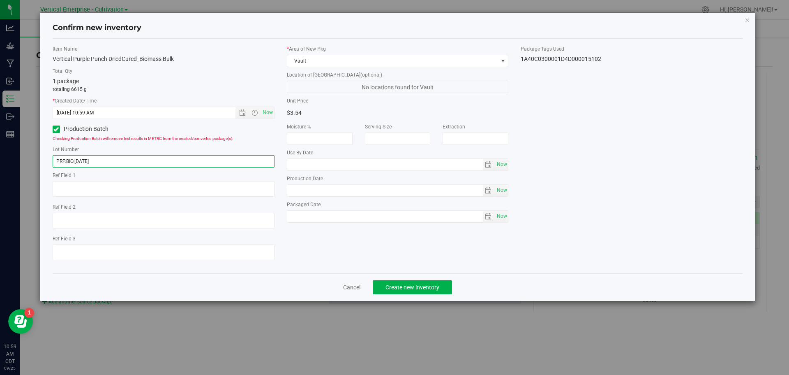
type input "PRP.BIO.[DATE]"
click at [400, 290] on span "Create new inventory" at bounding box center [413, 287] width 54 height 7
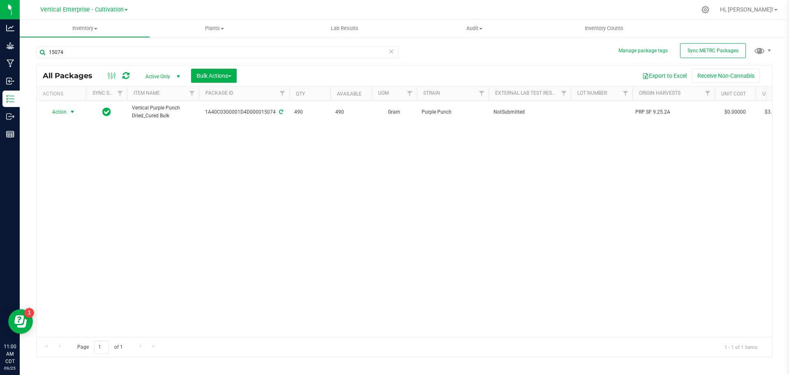
click at [59, 112] on span "Action" at bounding box center [56, 112] width 22 height 12
click at [58, 138] on li "Create package" at bounding box center [71, 138] width 52 height 12
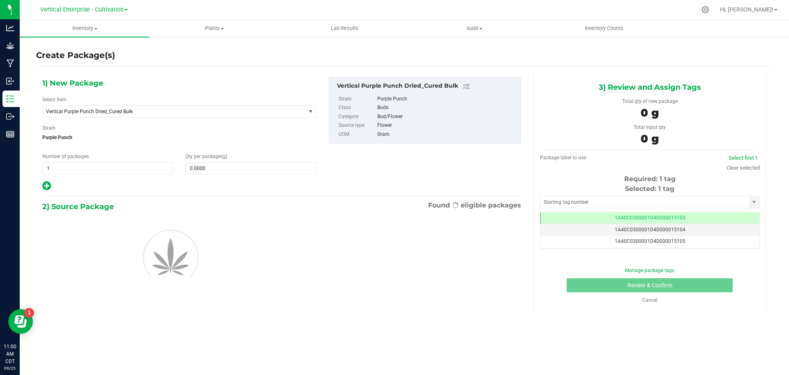
scroll to position [0, 0]
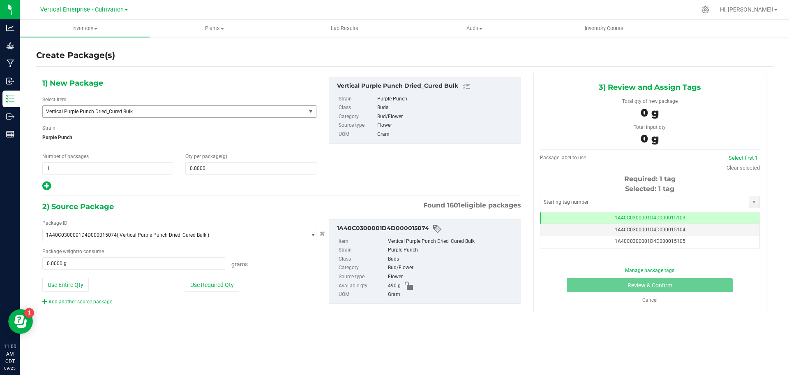
click at [141, 106] on span "Vertical Purple Punch Dried_Cured Bulk" at bounding box center [174, 112] width 263 height 12
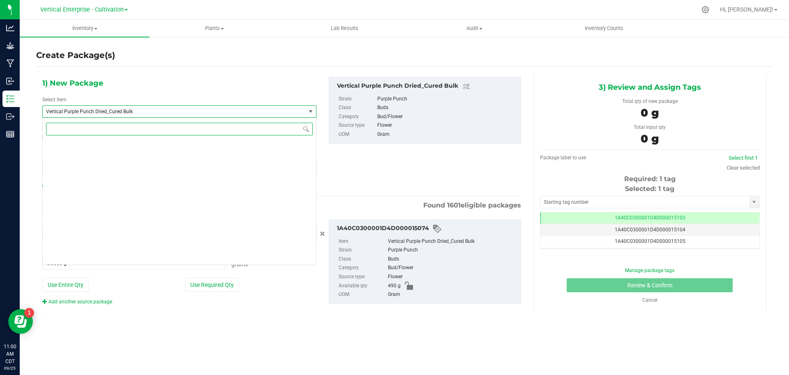
scroll to position [66647, 0]
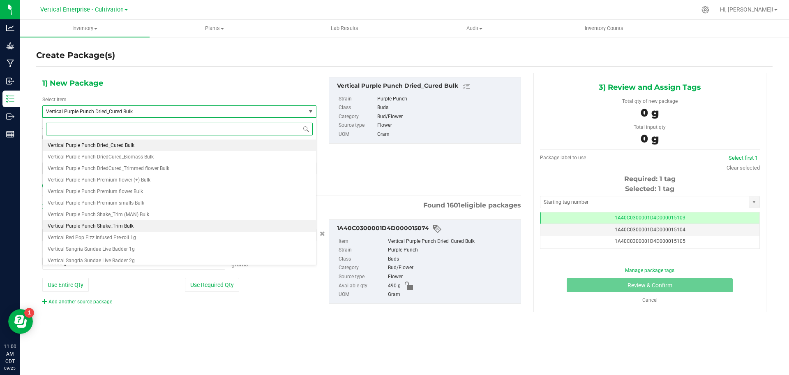
click at [140, 222] on li "Vertical Purple Punch Shake_Trim Bulk" at bounding box center [179, 226] width 273 height 12
type input "0.0000"
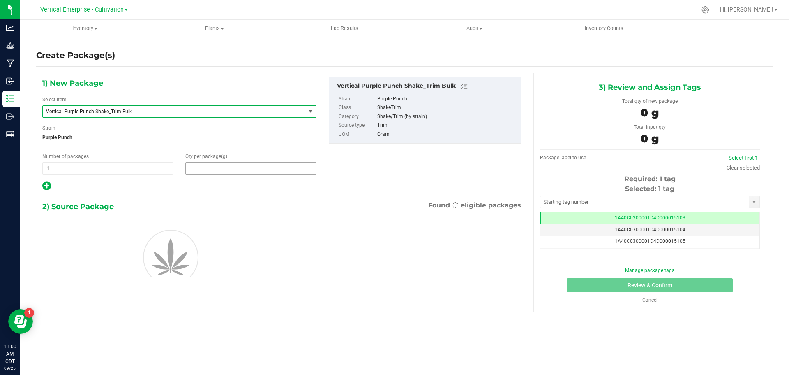
click at [226, 167] on span at bounding box center [250, 168] width 131 height 12
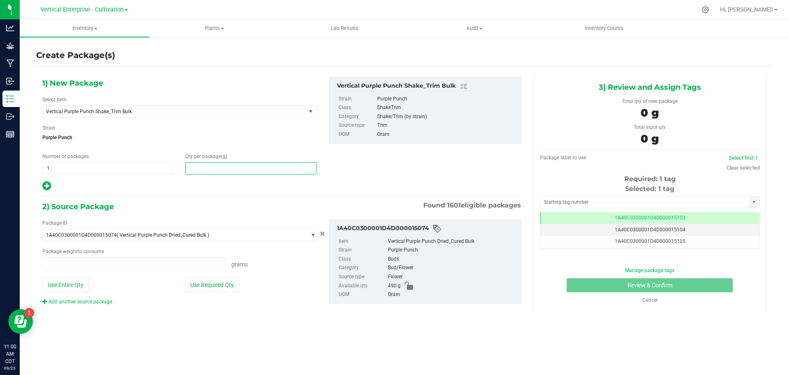
type input "0.0000 g"
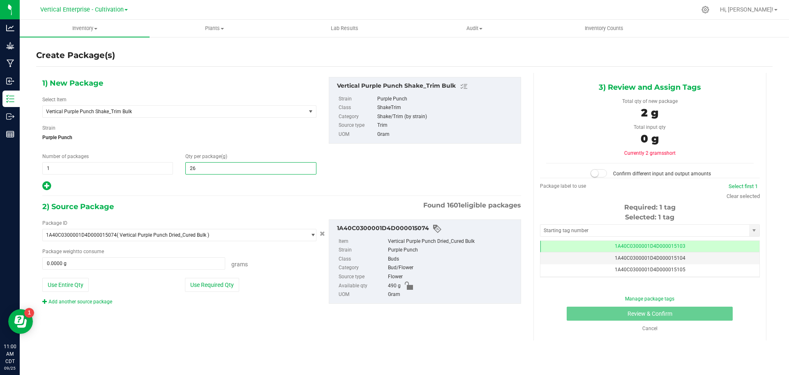
type input "265"
type input "265.0000"
drag, startPoint x: 96, startPoint y: 278, endPoint x: 88, endPoint y: 285, distance: 10.5
click at [96, 278] on div "Use Entire Qty" at bounding box center [108, 285] width 132 height 14
click at [85, 286] on button "Use Entire Qty" at bounding box center [65, 285] width 46 height 14
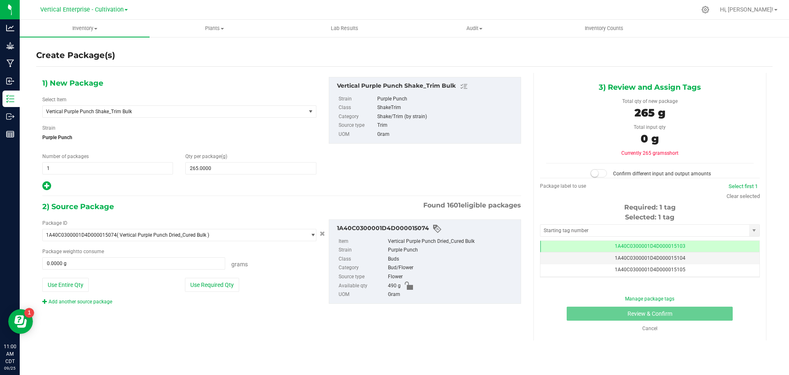
type input "490.0000 g"
click at [596, 174] on small at bounding box center [594, 172] width 7 height 7
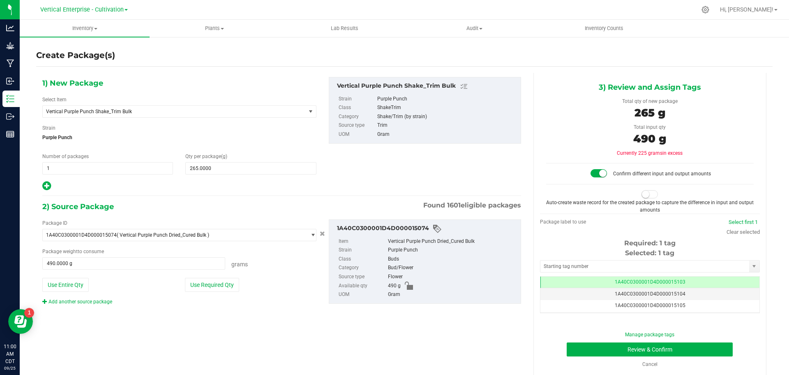
click at [643, 194] on small at bounding box center [645, 193] width 7 height 7
click at [661, 350] on button "Review & Confirm" at bounding box center [650, 349] width 166 height 14
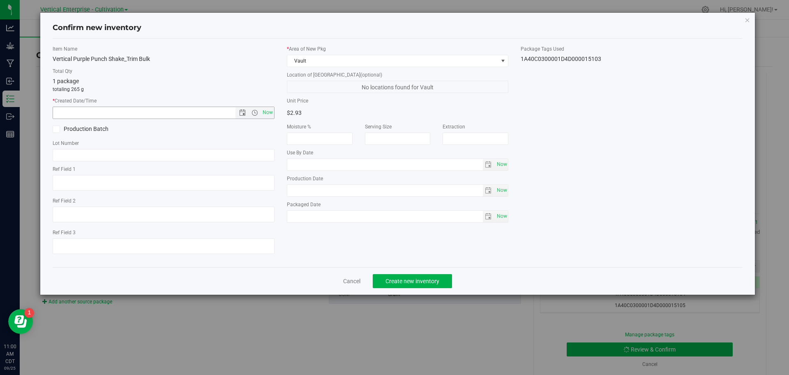
click at [270, 111] on span "Now" at bounding box center [268, 112] width 14 height 12
type input "[DATE] 11:00 AM"
click at [83, 127] on label "Production Batch" at bounding box center [105, 129] width 105 height 9
click at [0, 0] on input "Production Batch" at bounding box center [0, 0] width 0 height 0
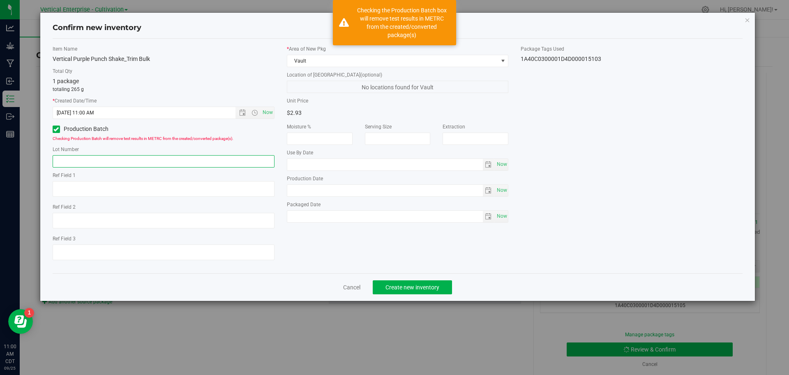
click at [73, 164] on input "text" at bounding box center [164, 161] width 222 height 12
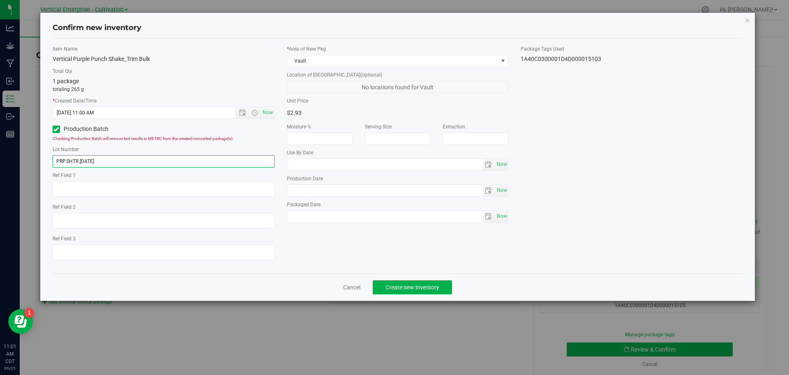
type input "PRP.SHTR.[DATE]"
click at [433, 290] on button "Create new inventory" at bounding box center [412, 287] width 79 height 14
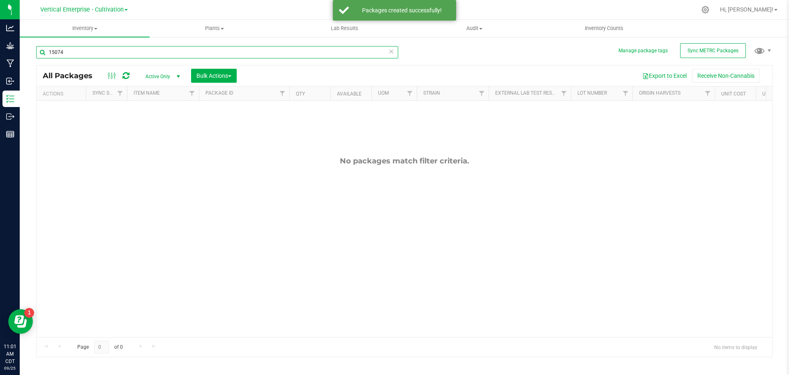
click at [84, 57] on input "15074" at bounding box center [217, 52] width 362 height 12
type input "1"
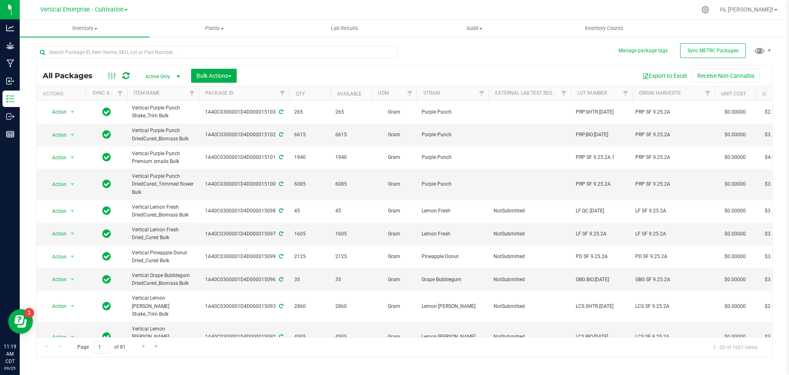
click at [95, 7] on span "Vertical Enterprise - Cultivation" at bounding box center [81, 9] width 83 height 7
click at [0, 0] on p "Grow" at bounding box center [0, 0] width 0 height 0
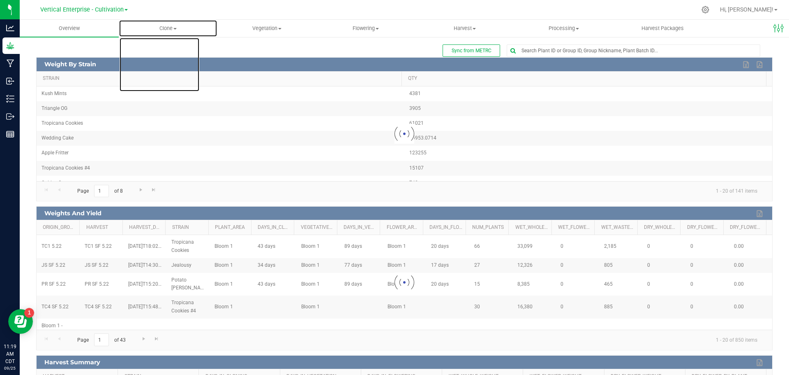
click at [173, 26] on span "Clone" at bounding box center [168, 28] width 98 height 7
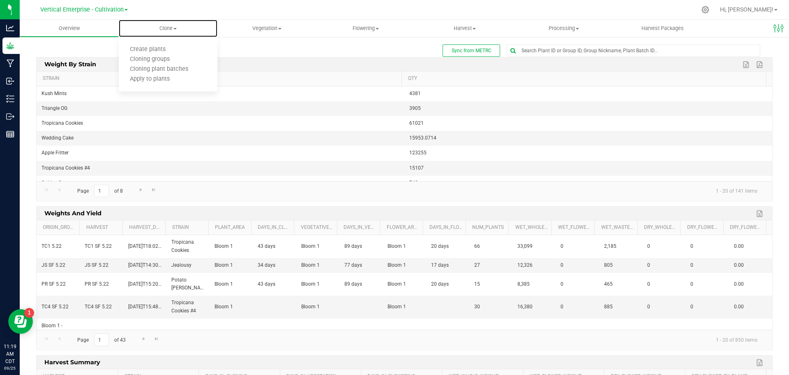
click at [157, 51] on span "Create plants" at bounding box center [148, 49] width 58 height 7
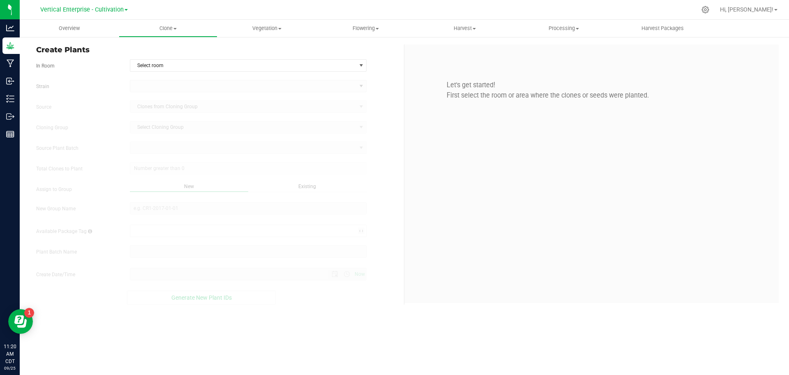
type input "[DATE] 11:20 AM"
click at [181, 69] on span "Select room" at bounding box center [243, 66] width 226 height 12
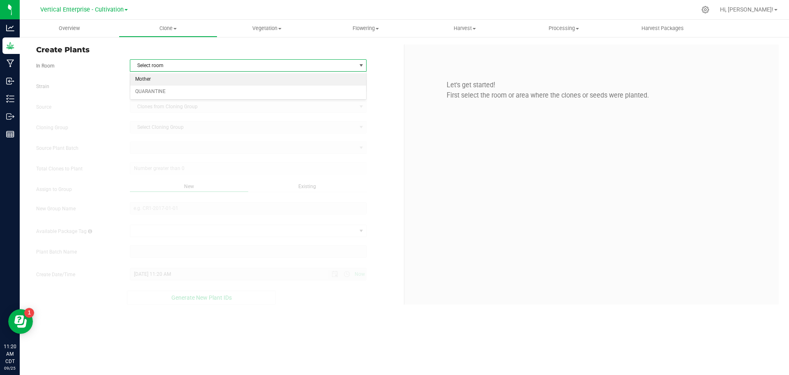
click at [164, 79] on li "Mother" at bounding box center [248, 79] width 236 height 12
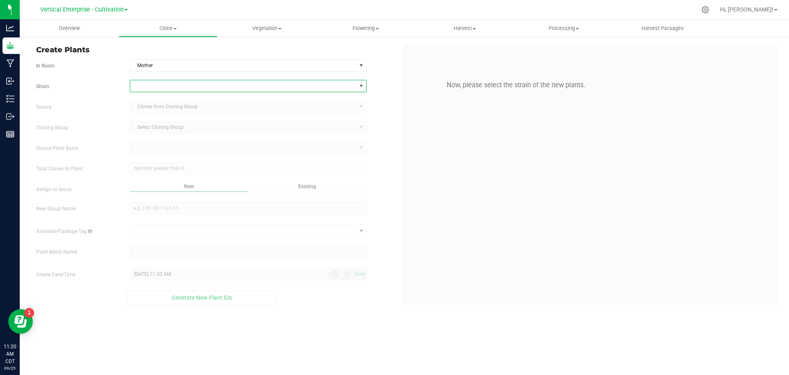
click at [162, 85] on span at bounding box center [243, 86] width 226 height 12
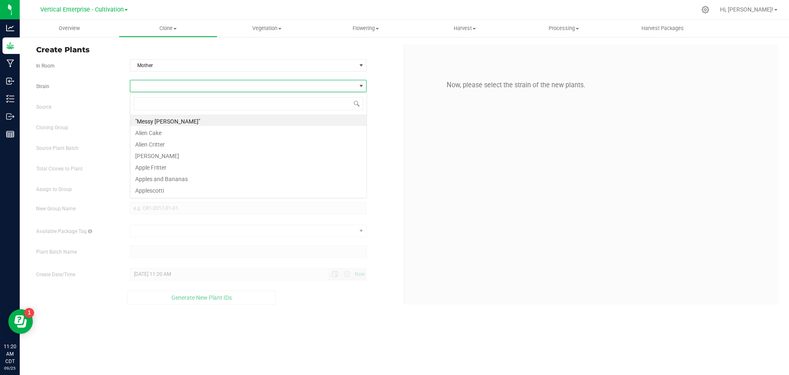
scroll to position [12, 237]
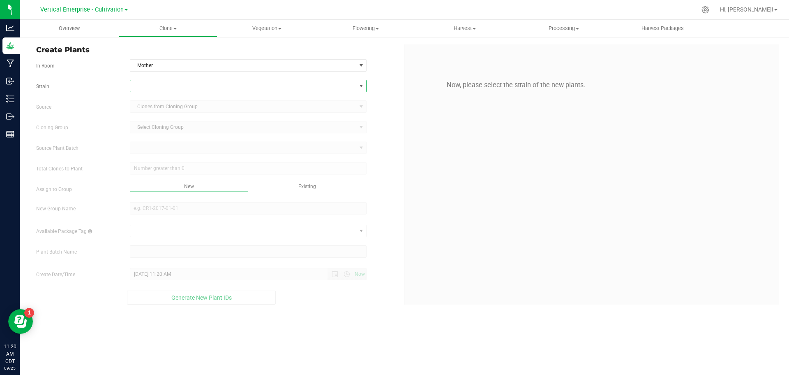
click at [164, 85] on span at bounding box center [243, 86] width 226 height 12
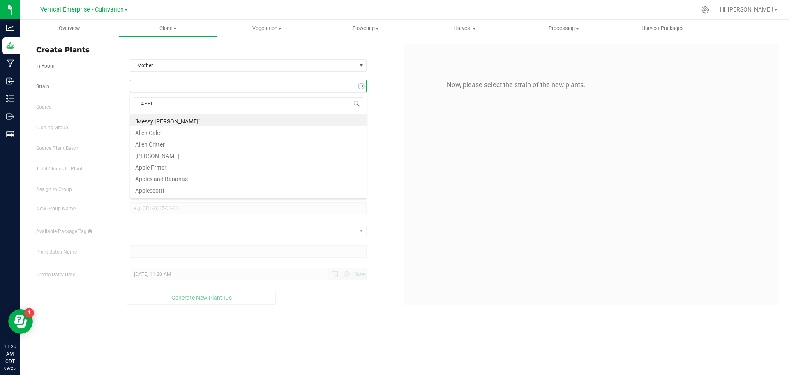
type input "APPLE"
click at [171, 143] on li "Applescotti" at bounding box center [248, 143] width 236 height 12
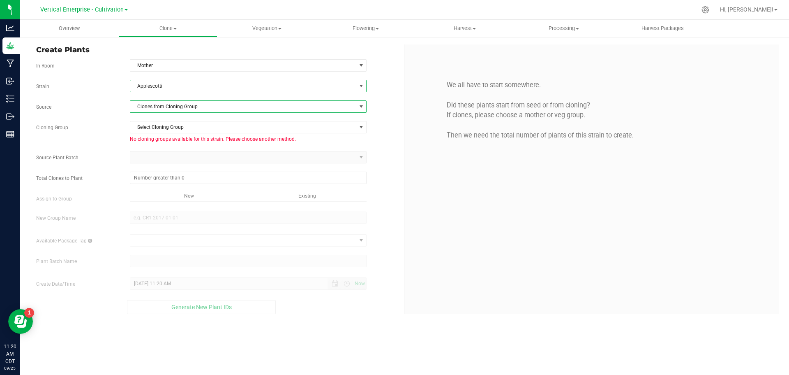
click at [164, 106] on span "Clones from Cloning Group" at bounding box center [243, 107] width 226 height 12
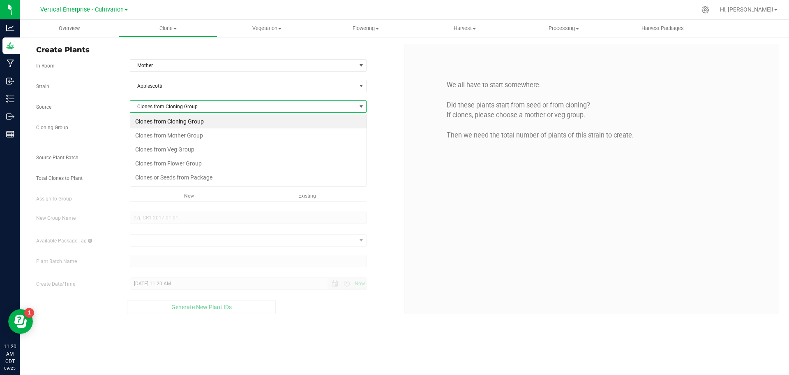
scroll to position [12, 237]
click at [175, 135] on li "Clones from Mother Group" at bounding box center [248, 135] width 236 height 14
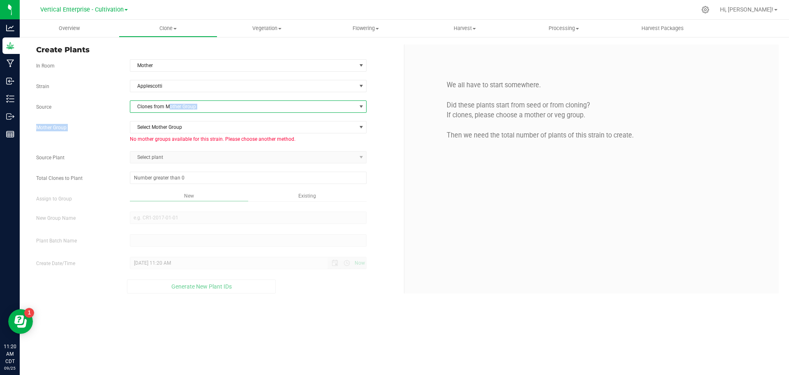
click at [169, 112] on div "Strain Applescotti Source Clones from Mother Group Mother Group Select Mother G…" at bounding box center [217, 186] width 362 height 213
click at [167, 108] on span "Clones from Mother Group" at bounding box center [243, 107] width 226 height 12
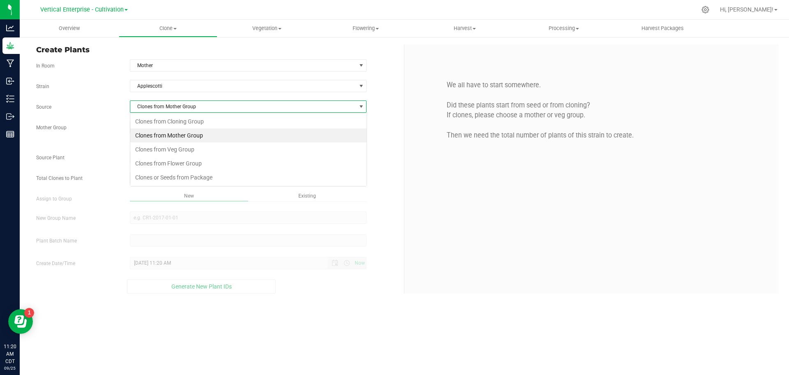
scroll to position [12, 237]
click at [169, 151] on li "Clones from Veg Group" at bounding box center [248, 149] width 236 height 14
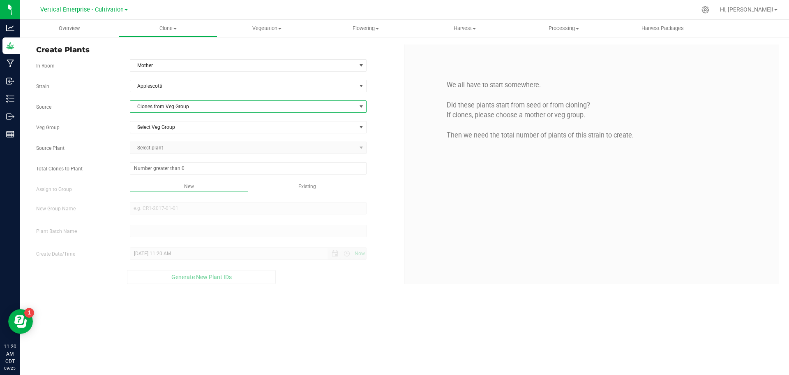
drag, startPoint x: 154, startPoint y: 116, endPoint x: 156, endPoint y: 130, distance: 13.7
click at [154, 120] on div "Strain Applescotti Source Clones from Veg Group Veg Group Select Veg Group Sele…" at bounding box center [217, 182] width 362 height 204
click at [156, 130] on span "Select Veg Group" at bounding box center [243, 127] width 226 height 12
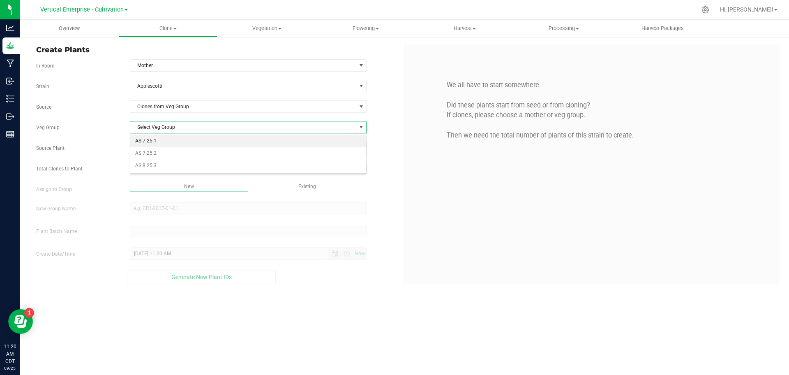
click at [155, 138] on li "AS 7.25.1" at bounding box center [248, 141] width 236 height 12
click at [157, 144] on span "Select plant" at bounding box center [243, 148] width 226 height 12
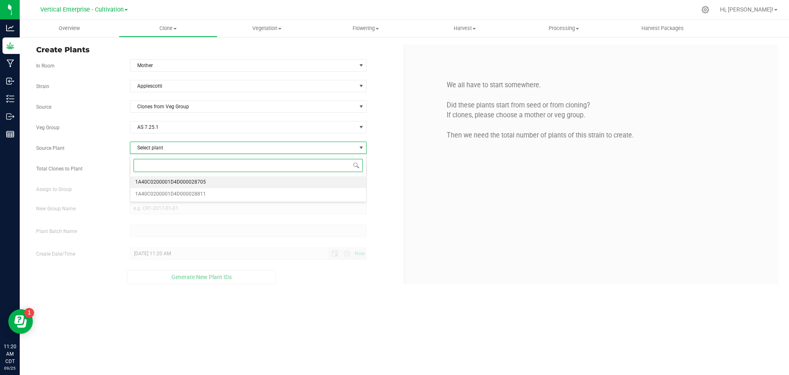
click at [166, 180] on span "1A40C0200001D4D000028705" at bounding box center [170, 182] width 71 height 11
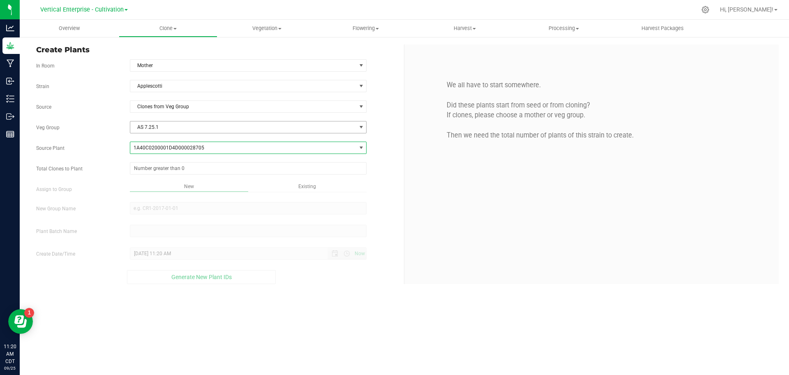
click at [154, 129] on span "AS 7.25.1" at bounding box center [243, 127] width 226 height 12
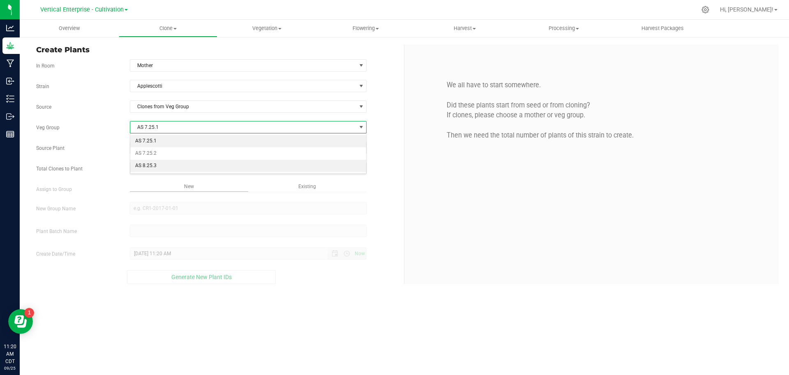
click at [157, 168] on li "AS 8.25.3" at bounding box center [248, 166] width 236 height 12
click at [157, 149] on span "Select plant" at bounding box center [243, 148] width 226 height 12
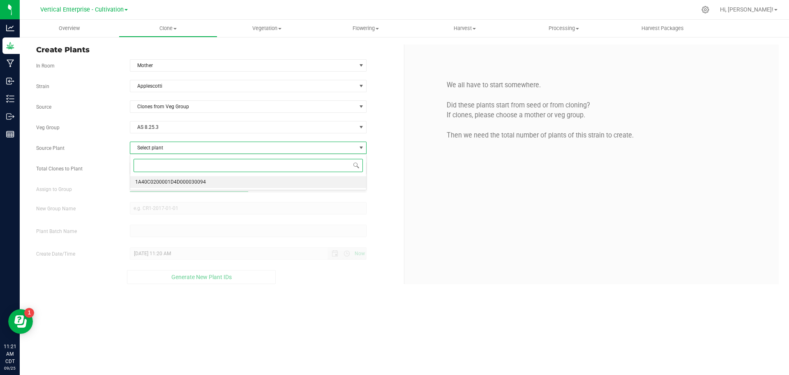
click at [160, 183] on span "1A40C0200001D4D000030094" at bounding box center [170, 182] width 71 height 11
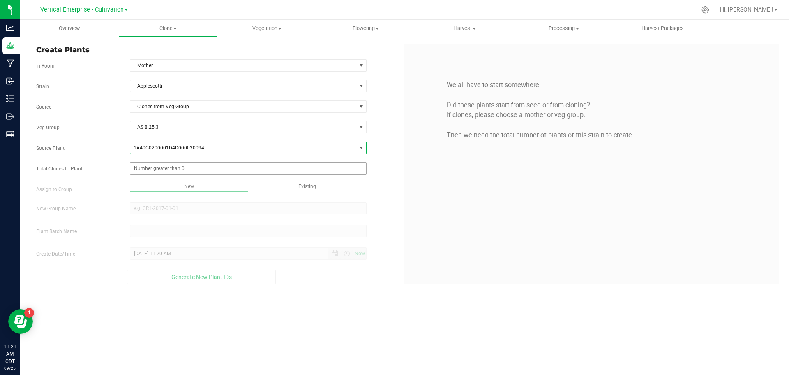
click at [157, 166] on span at bounding box center [248, 168] width 237 height 12
type input "0"
click at [132, 171] on span at bounding box center [248, 168] width 237 height 12
type input "52"
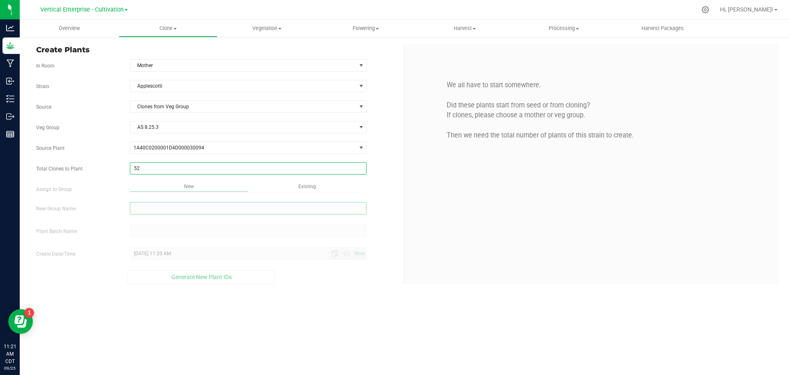
click at [167, 209] on div "Overview Clone Create plants Cloning groups Cloning plant batches Apply to plan…" at bounding box center [405, 197] width 770 height 355
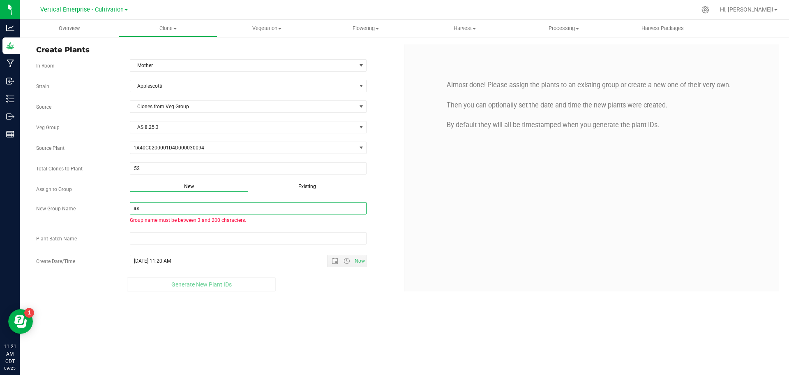
type input "a"
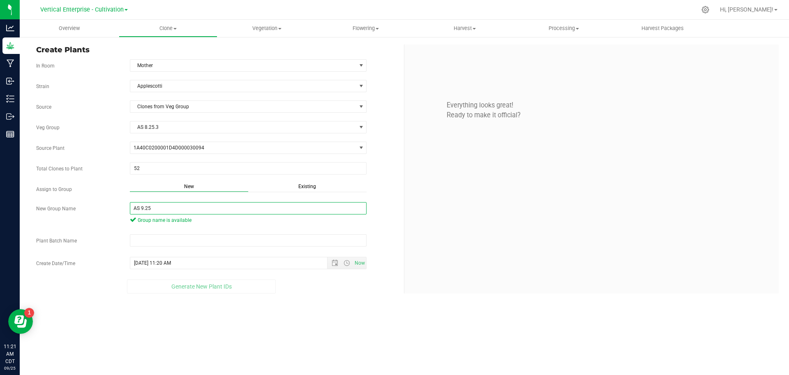
drag, startPoint x: 170, startPoint y: 209, endPoint x: 75, endPoint y: 213, distance: 95.1
click at [75, 213] on div "New Group Name AS 9.25 Group name is available" at bounding box center [217, 214] width 374 height 24
type input "AS 9.25"
click at [161, 243] on input "text" at bounding box center [248, 240] width 237 height 12
paste input "AS 9.25"
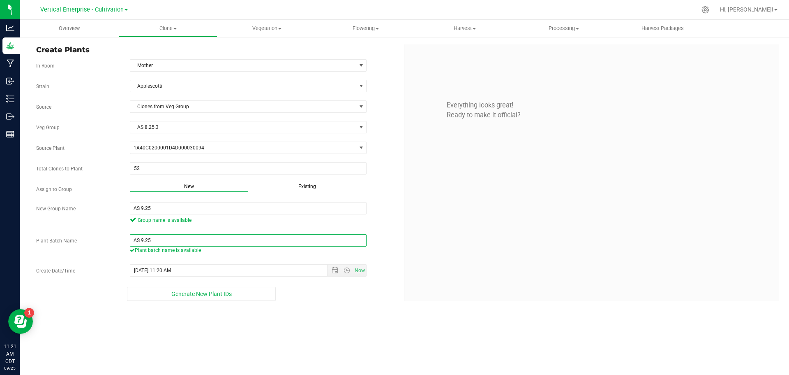
type input "AS 9.25"
click at [181, 290] on span "Generate New Plant IDs" at bounding box center [201, 293] width 60 height 7
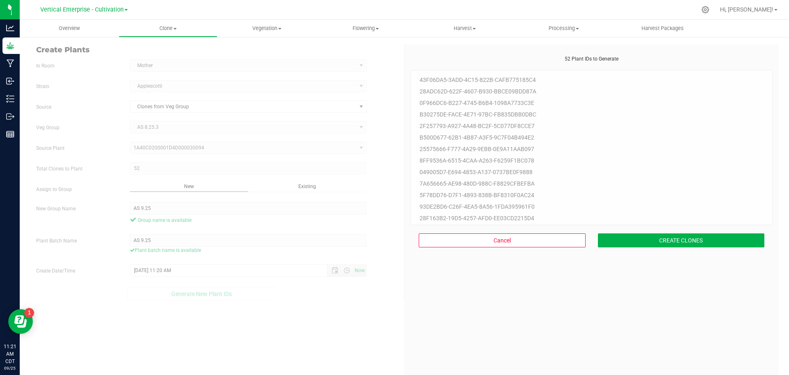
scroll to position [25, 0]
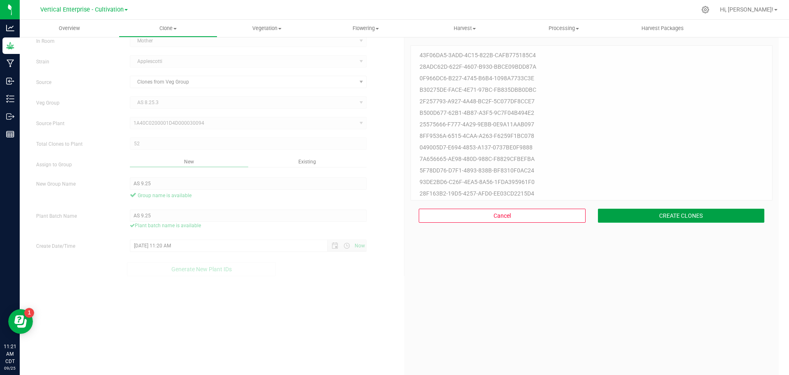
click at [693, 212] on button "CREATE CLONES" at bounding box center [681, 215] width 167 height 14
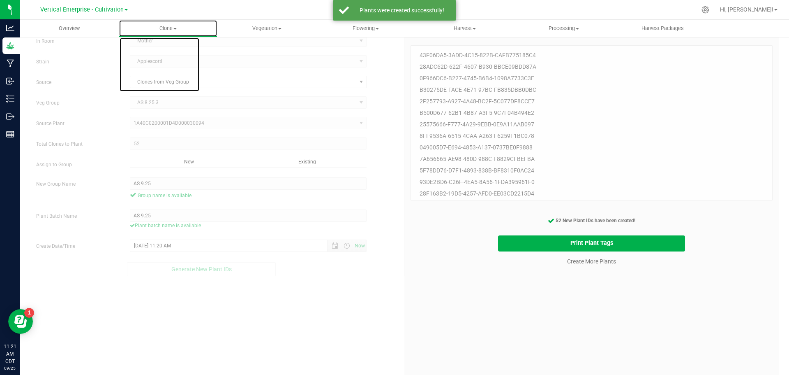
click at [177, 28] on span at bounding box center [175, 29] width 3 height 2
click at [170, 60] on span "Cloning groups" at bounding box center [150, 59] width 62 height 7
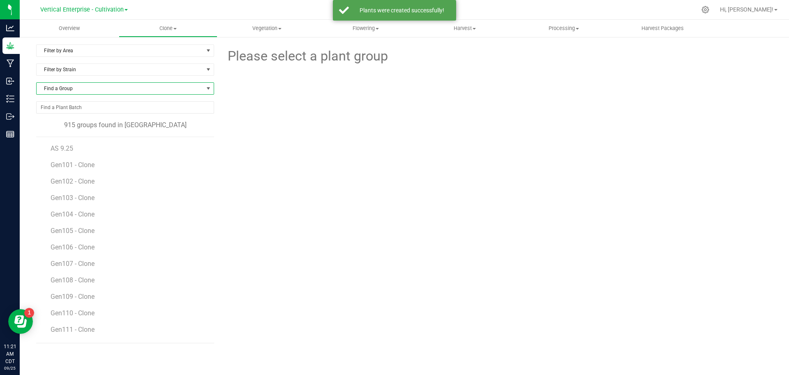
click at [87, 90] on span "Find a Group" at bounding box center [120, 89] width 167 height 12
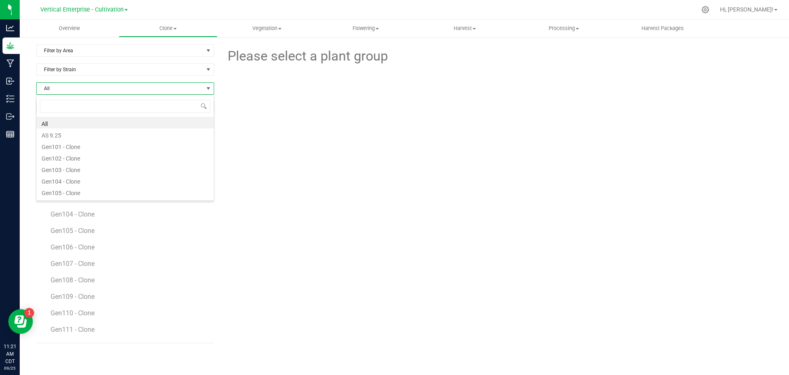
click at [74, 133] on li "AS 9.25" at bounding box center [125, 134] width 177 height 12
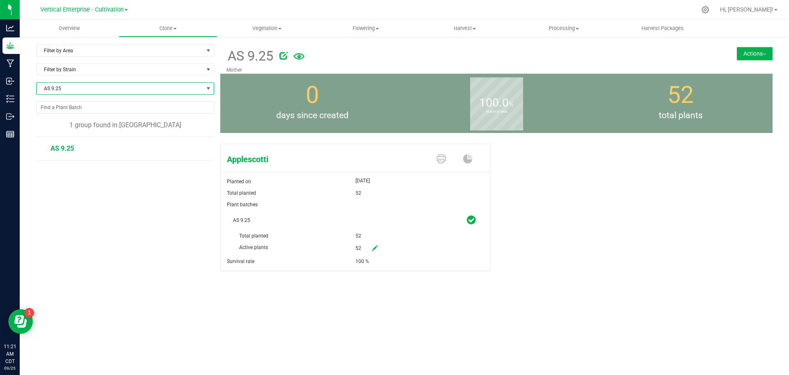
click at [750, 56] on button "Actions" at bounding box center [755, 53] width 36 height 13
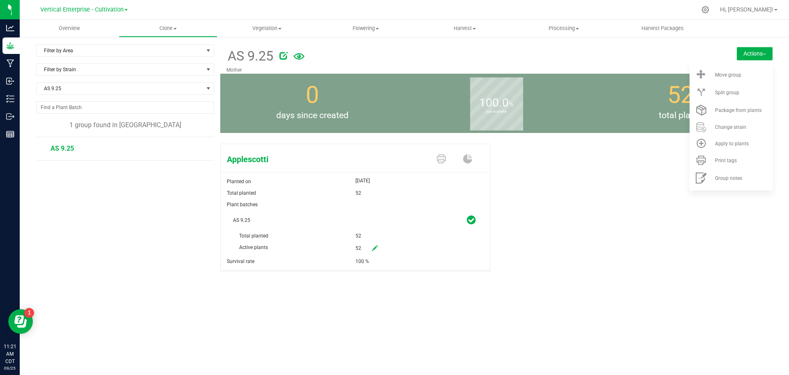
click at [751, 73] on div "Move group" at bounding box center [743, 75] width 56 height 6
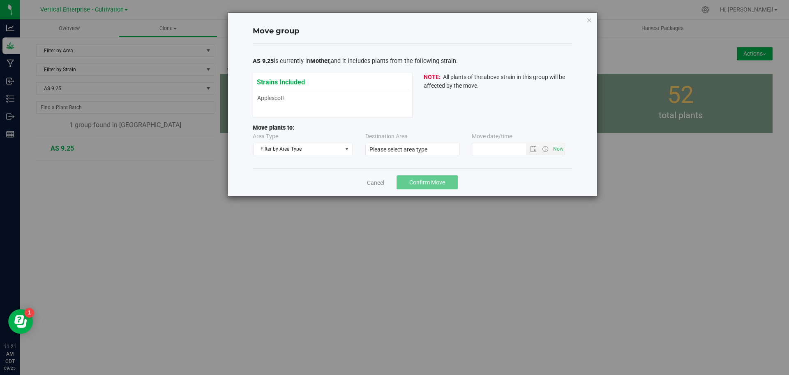
type input "[DATE] 11:20 AM"
click at [288, 143] on span "Filter by Area Type" at bounding box center [298, 149] width 88 height 12
click at [284, 189] on li "Vegetative" at bounding box center [303, 187] width 99 height 12
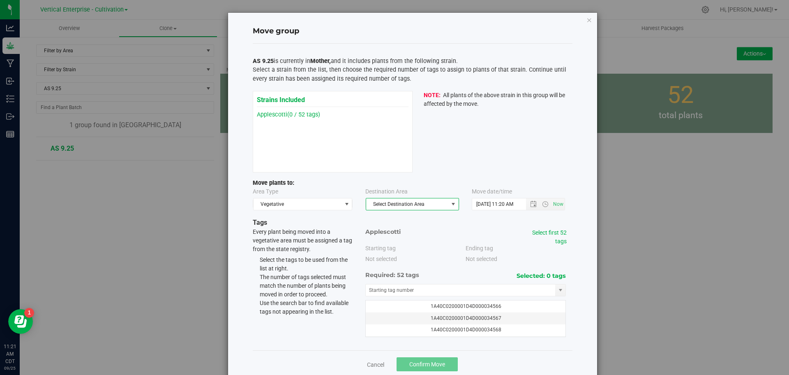
click at [403, 205] on span "Select Destination Area" at bounding box center [407, 204] width 82 height 12
click at [389, 269] on li "Veg 2" at bounding box center [409, 267] width 93 height 12
click at [553, 234] on link "Select first 52 tags" at bounding box center [549, 236] width 35 height 15
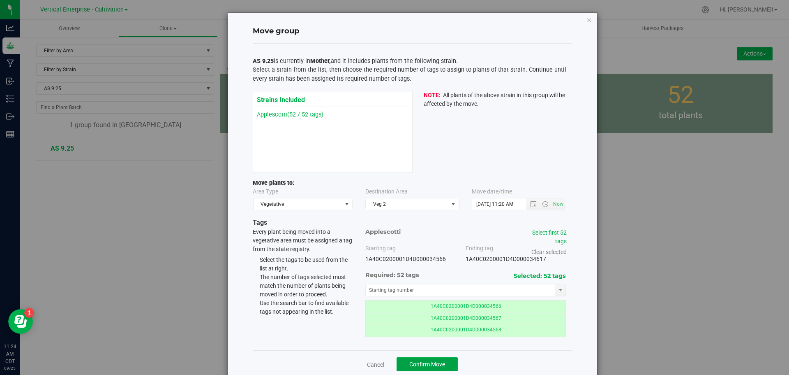
click at [428, 362] on span "Confirm Move" at bounding box center [428, 364] width 36 height 7
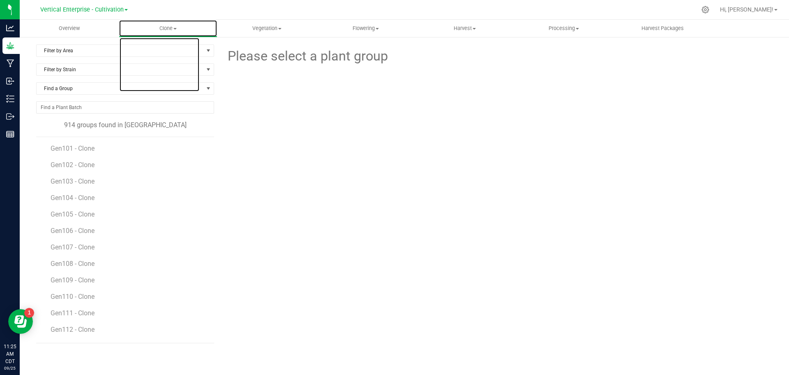
click at [168, 28] on span "Clone" at bounding box center [168, 28] width 98 height 7
click at [178, 58] on span "Cloning groups" at bounding box center [150, 59] width 62 height 7
click at [176, 28] on span at bounding box center [175, 29] width 3 height 2
click at [171, 50] on span "Create plants" at bounding box center [148, 49] width 58 height 7
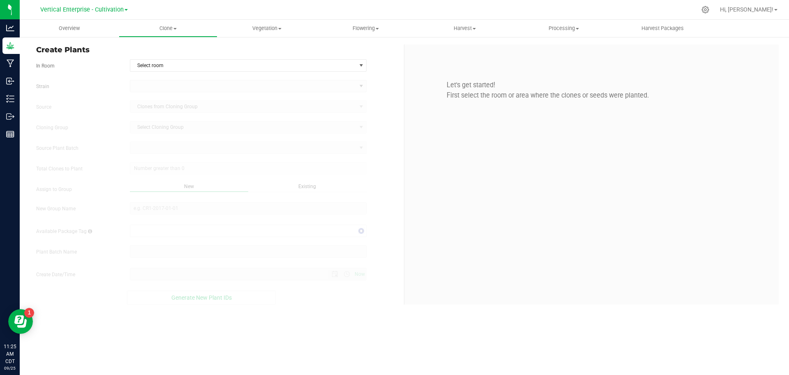
type input "[DATE] 11:25 AM"
click at [180, 66] on span "Select room" at bounding box center [243, 66] width 226 height 12
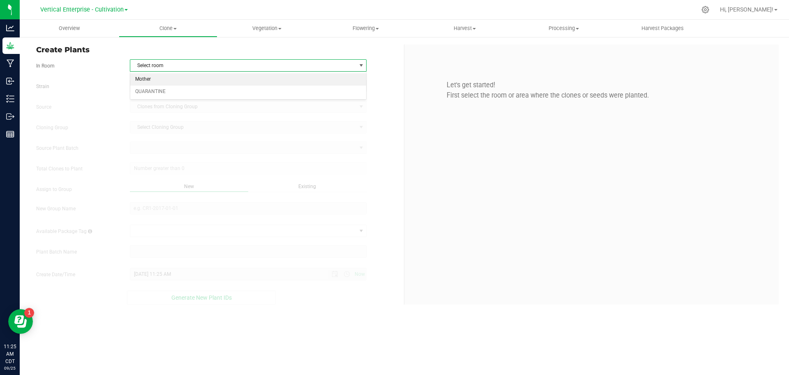
click at [171, 76] on li "Mother" at bounding box center [248, 79] width 236 height 12
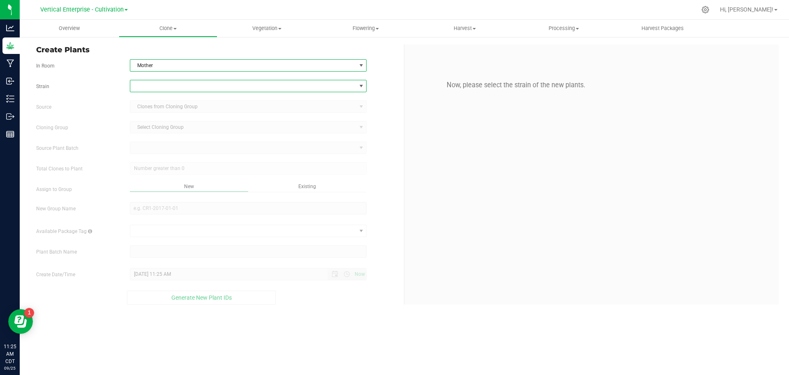
click at [164, 87] on span at bounding box center [243, 86] width 226 height 12
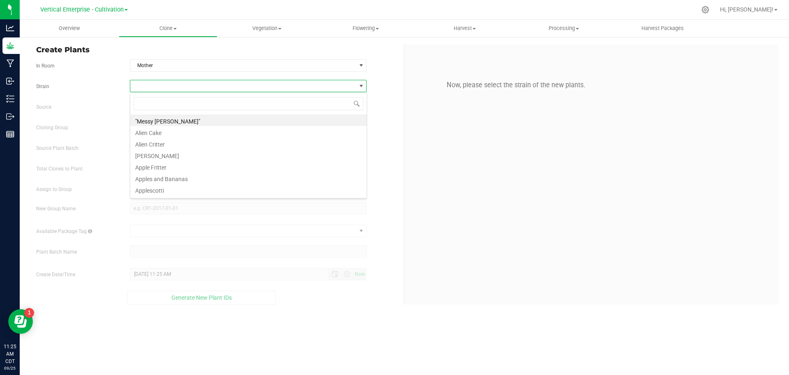
scroll to position [12, 237]
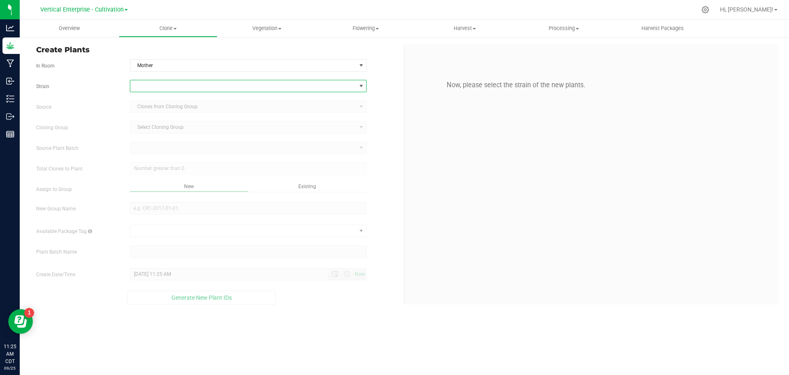
click at [152, 82] on span at bounding box center [243, 86] width 226 height 12
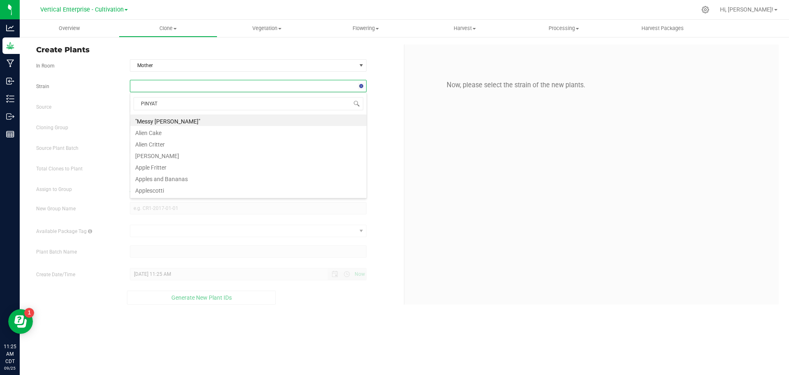
type input "PINYATT"
click at [168, 119] on li "Pinyatti" at bounding box center [248, 120] width 236 height 12
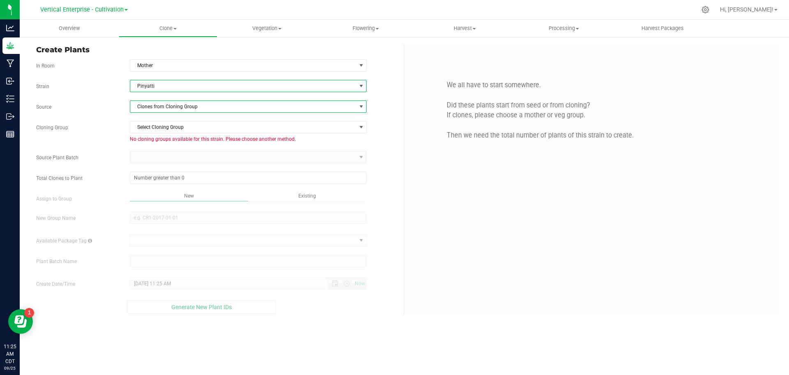
click at [147, 104] on span "Clones from Cloning Group" at bounding box center [243, 107] width 226 height 12
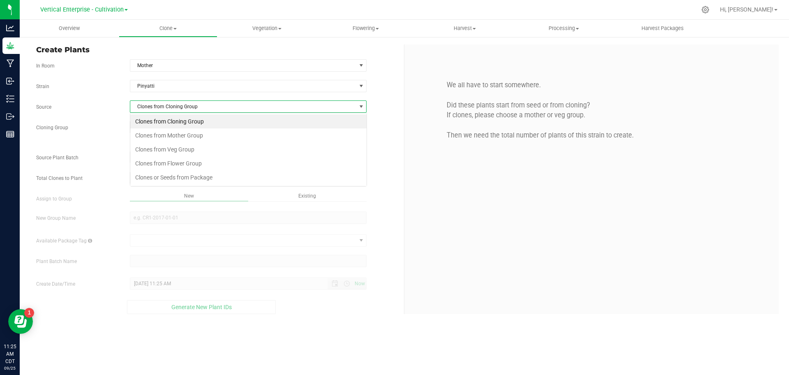
scroll to position [12, 237]
click at [153, 132] on li "Clones from Mother Group" at bounding box center [248, 135] width 236 height 14
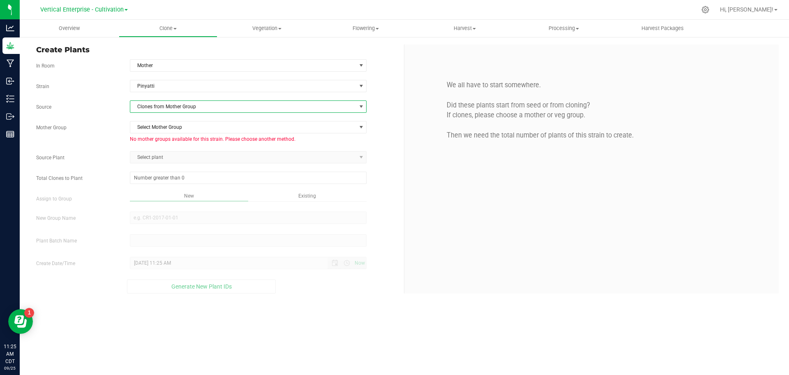
click at [161, 107] on span "Clones from Mother Group" at bounding box center [243, 107] width 226 height 12
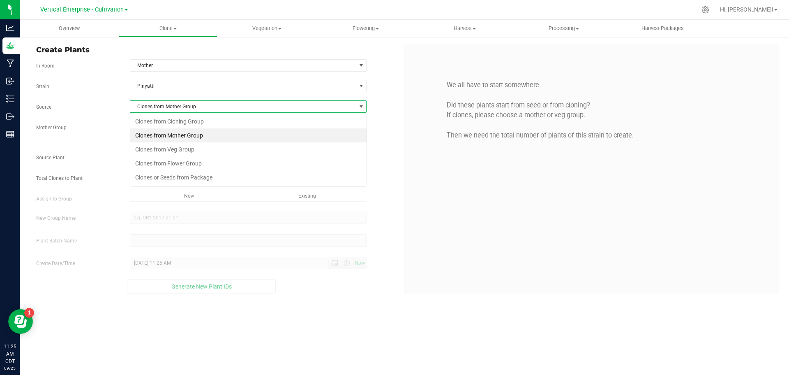
scroll to position [12, 237]
click at [163, 148] on li "Clones from Veg Group" at bounding box center [248, 149] width 236 height 14
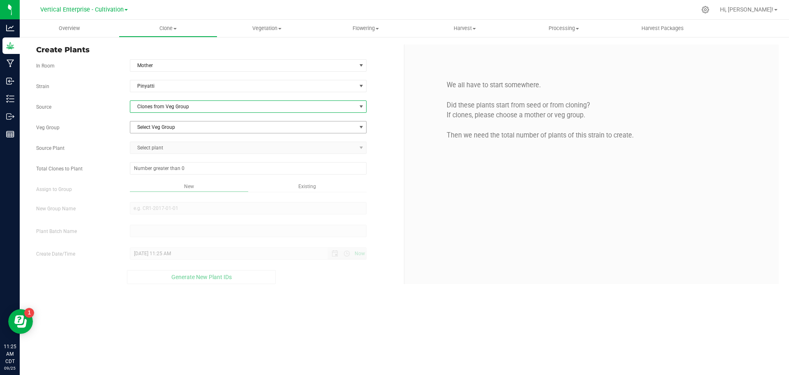
click at [141, 130] on span "Select Veg Group" at bounding box center [243, 127] width 226 height 12
click at [146, 152] on li "PIN 9.25" at bounding box center [248, 153] width 236 height 12
click at [145, 152] on span "Select plant" at bounding box center [248, 147] width 237 height 12
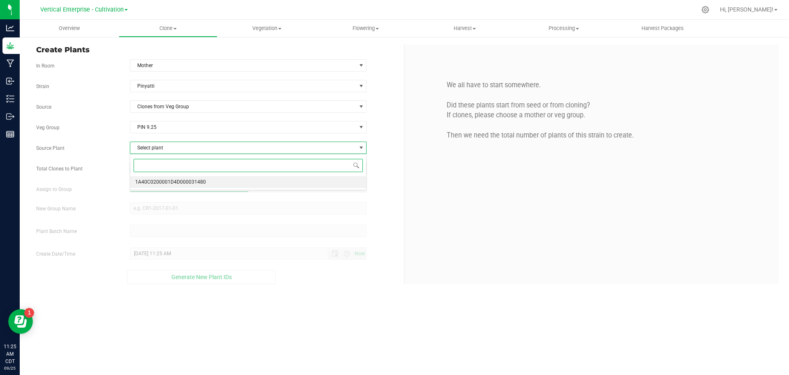
click at [149, 179] on span "1A40C0200001D4D000031480" at bounding box center [170, 182] width 71 height 11
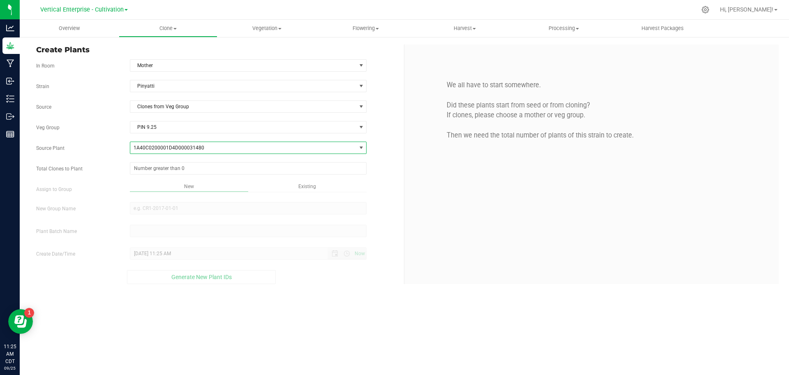
click at [148, 171] on span at bounding box center [248, 168] width 237 height 12
type input "52"
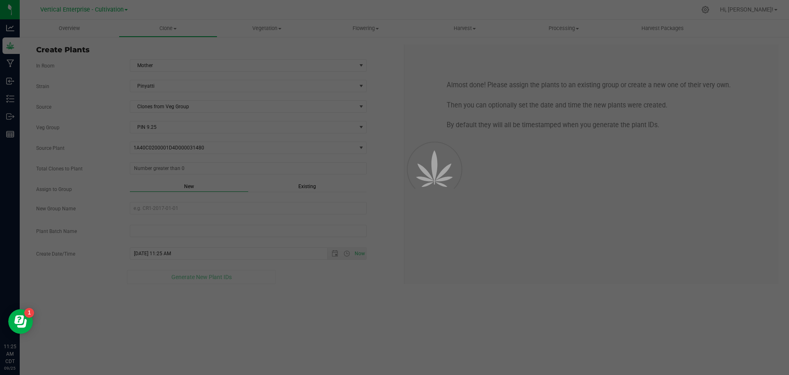
type input "52"
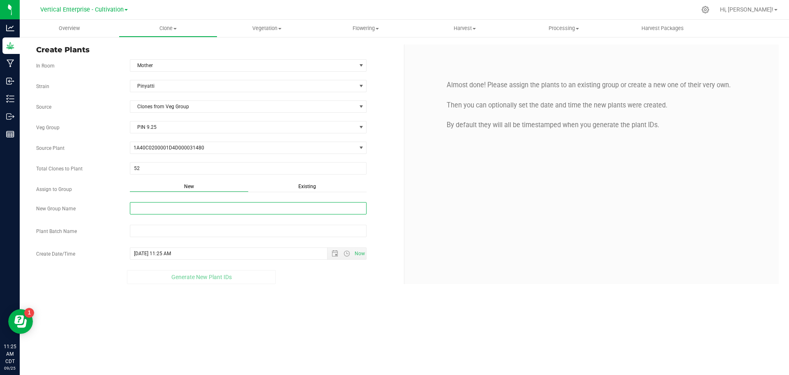
click at [149, 209] on input "New Group Name" at bounding box center [248, 208] width 237 height 12
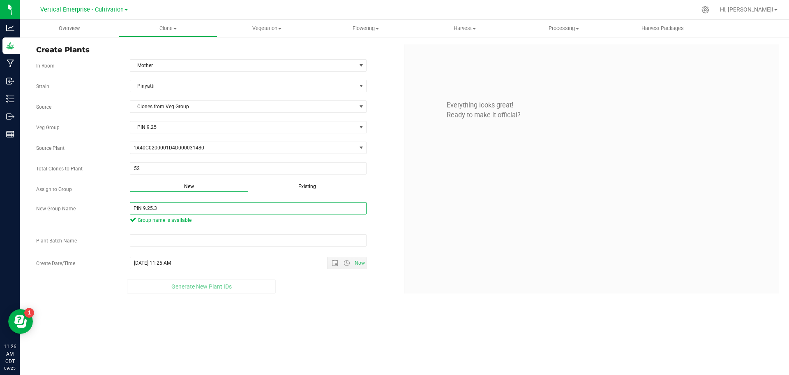
drag, startPoint x: 165, startPoint y: 207, endPoint x: 106, endPoint y: 208, distance: 59.2
click at [106, 208] on div "New Group Name PIN 9.25.3 Group name is available" at bounding box center [217, 214] width 374 height 24
type input "PIN 9.25.3"
click at [174, 241] on input "text" at bounding box center [248, 240] width 237 height 12
paste input "PIN 9.25.3"
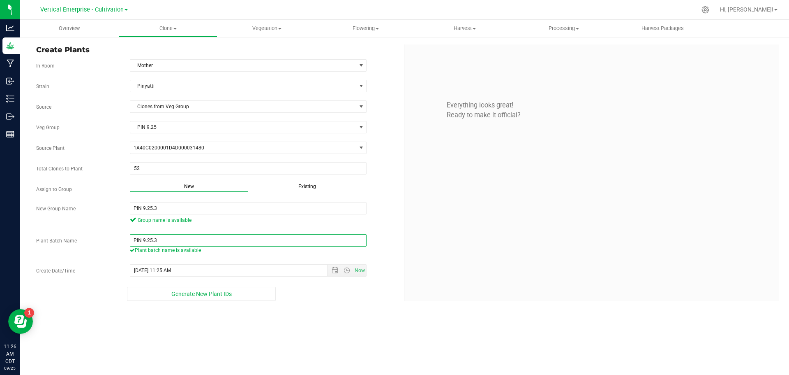
type input "PIN 9.25.3"
click at [187, 295] on span "Generate New Plant IDs" at bounding box center [201, 293] width 60 height 7
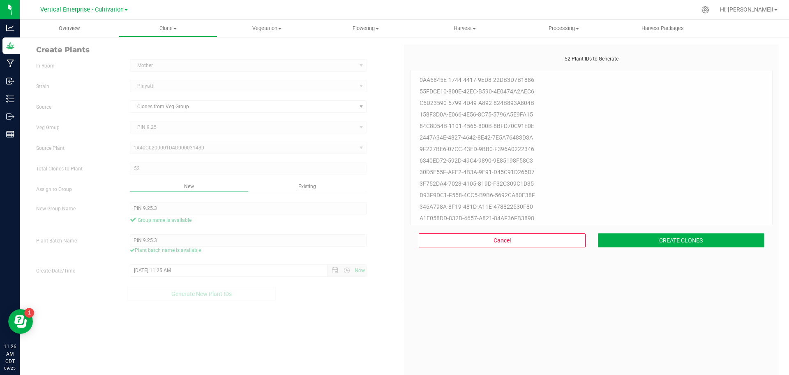
scroll to position [25, 0]
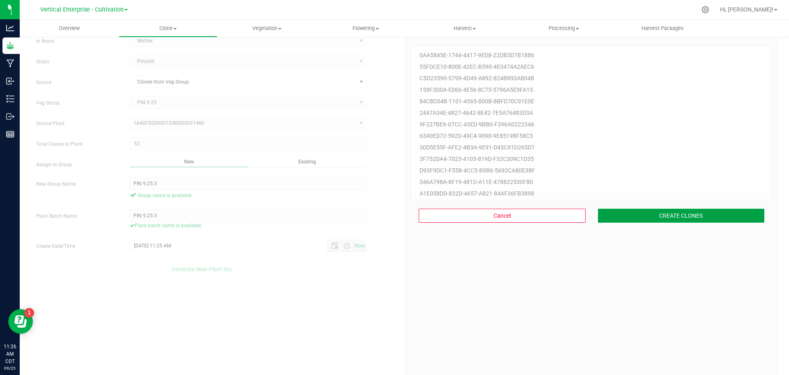
click at [676, 208] on button "CREATE CLONES" at bounding box center [681, 215] width 167 height 14
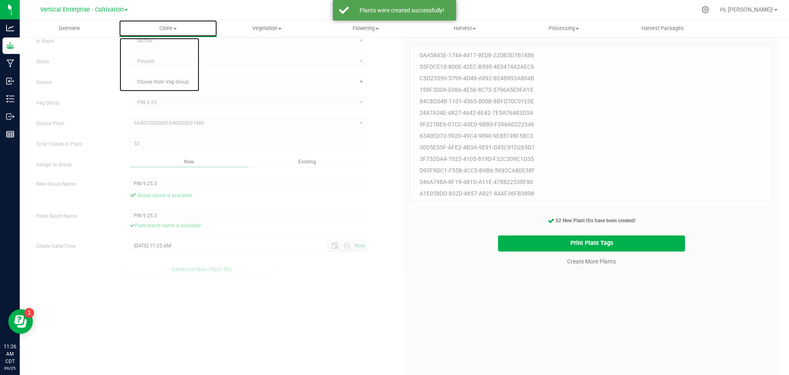
click at [176, 28] on span at bounding box center [175, 29] width 3 height 2
click at [175, 58] on span "Cloning groups" at bounding box center [150, 59] width 62 height 7
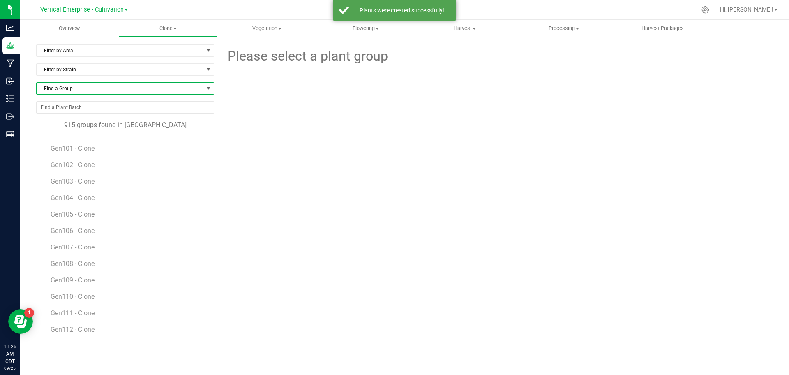
click at [65, 87] on span "Find a Group" at bounding box center [120, 89] width 167 height 12
type input "PIN"
click at [83, 120] on li "PIN 9.25.3" at bounding box center [125, 123] width 177 height 12
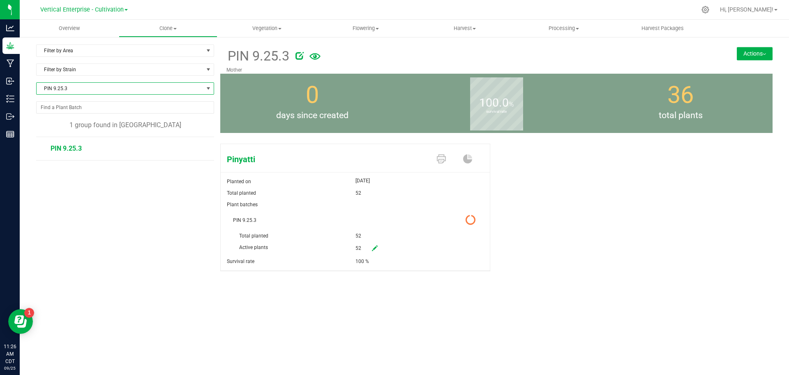
click at [771, 54] on button "Actions" at bounding box center [755, 53] width 36 height 13
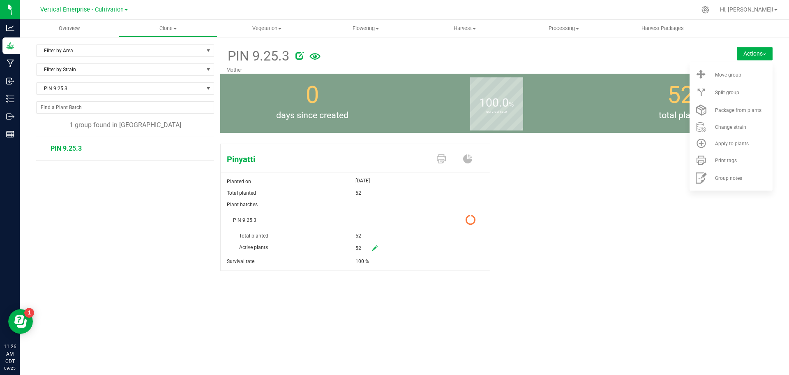
click at [757, 78] on li "Move group" at bounding box center [731, 75] width 83 height 18
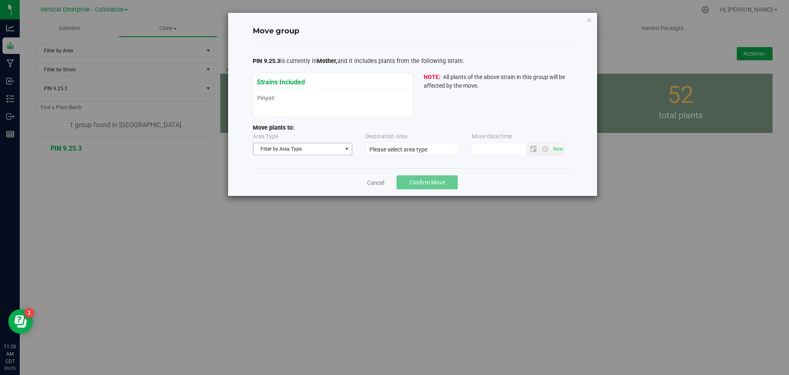
type input "[DATE] 11:25 AM"
click at [304, 146] on span "Filter by Area Type" at bounding box center [298, 149] width 88 height 12
click at [281, 190] on li "Vegetative" at bounding box center [303, 187] width 99 height 12
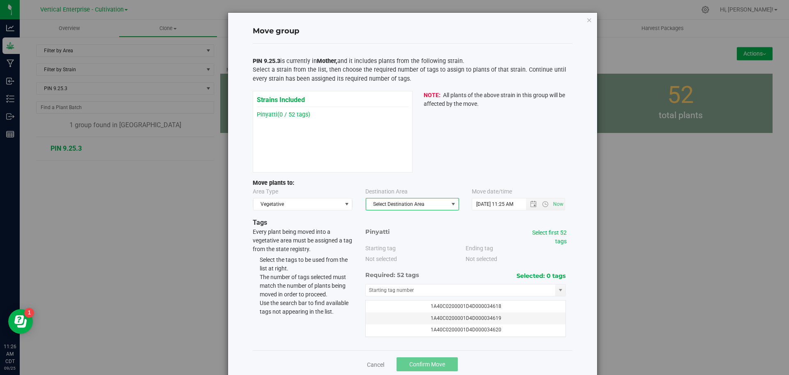
click at [427, 204] on span "Select Destination Area" at bounding box center [407, 204] width 82 height 12
click at [401, 253] on li "Veg 1" at bounding box center [409, 255] width 93 height 12
click at [558, 232] on link "Select first 52 tags" at bounding box center [549, 236] width 35 height 15
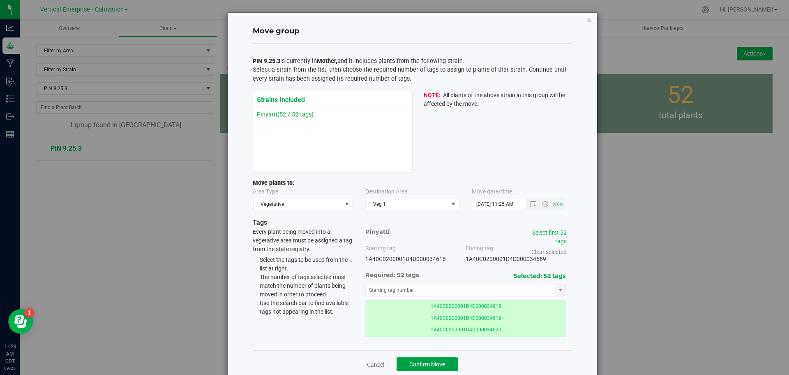
click at [437, 364] on span "Confirm Move" at bounding box center [428, 364] width 36 height 7
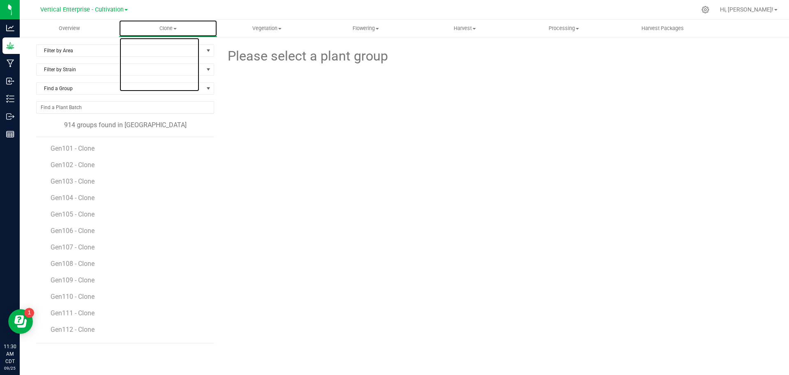
click at [171, 28] on span "Clone" at bounding box center [168, 28] width 98 height 7
click at [164, 50] on span "Create plants" at bounding box center [148, 49] width 58 height 7
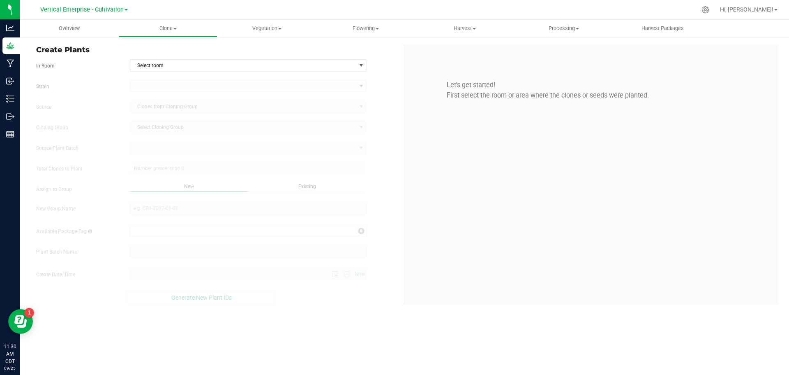
type input "[DATE] 11:30 AM"
click at [169, 62] on span "Select room" at bounding box center [243, 66] width 226 height 12
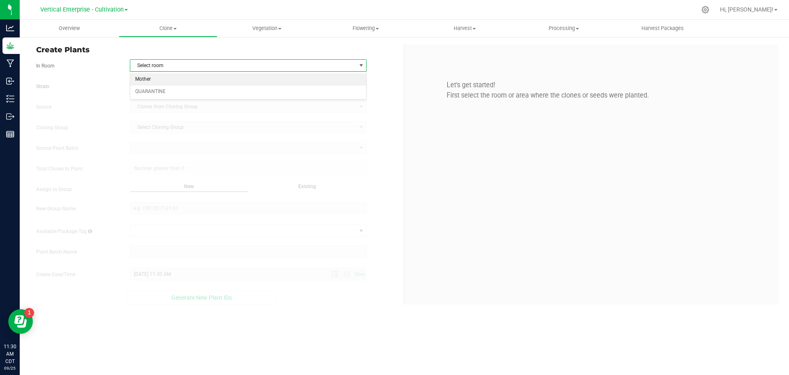
click at [168, 80] on li "Mother" at bounding box center [248, 79] width 236 height 12
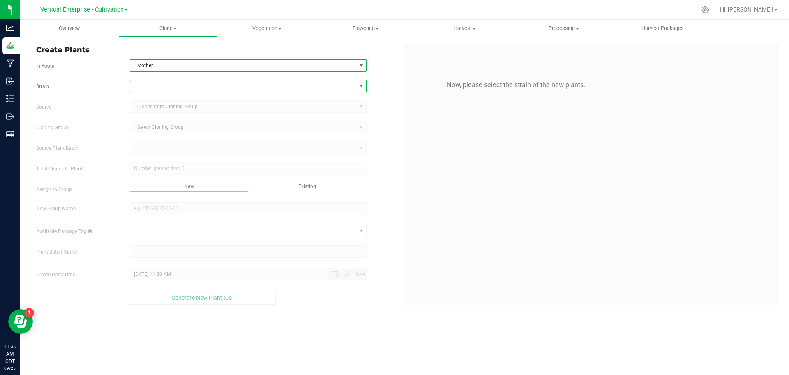
click at [160, 88] on span at bounding box center [243, 86] width 226 height 12
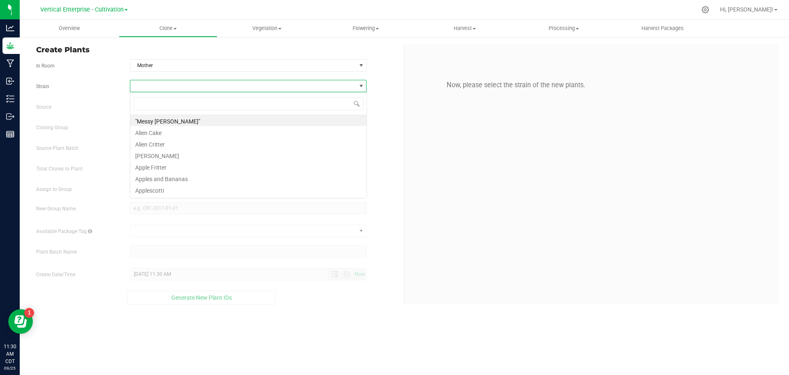
scroll to position [12, 237]
type input "GELATO"
click at [156, 120] on li "Gelato 33" at bounding box center [248, 120] width 236 height 12
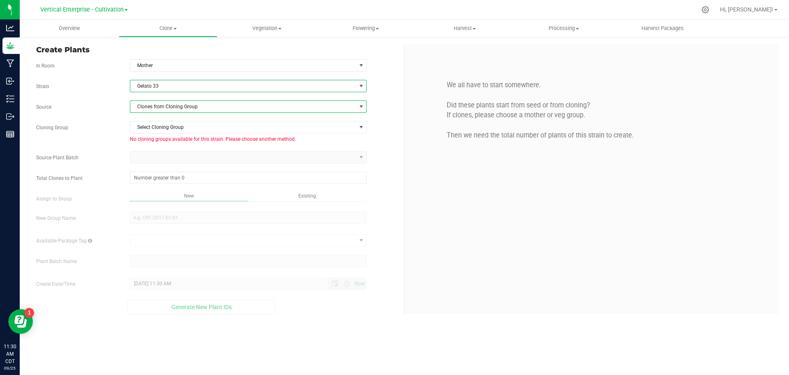
click at [165, 106] on span "Clones from Cloning Group" at bounding box center [243, 107] width 226 height 12
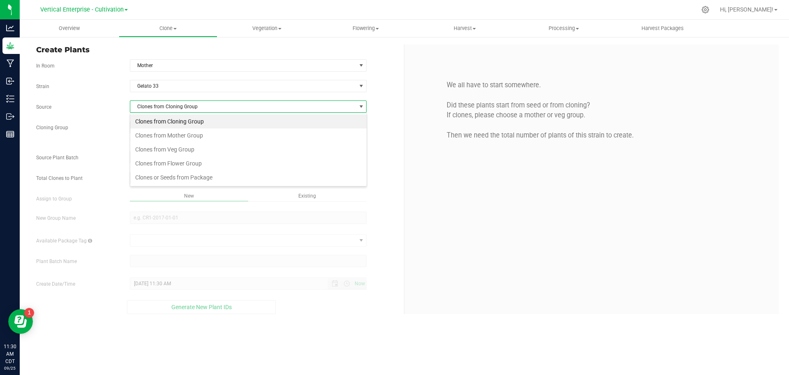
scroll to position [12, 237]
click at [170, 145] on li "Clones from Veg Group" at bounding box center [248, 149] width 236 height 14
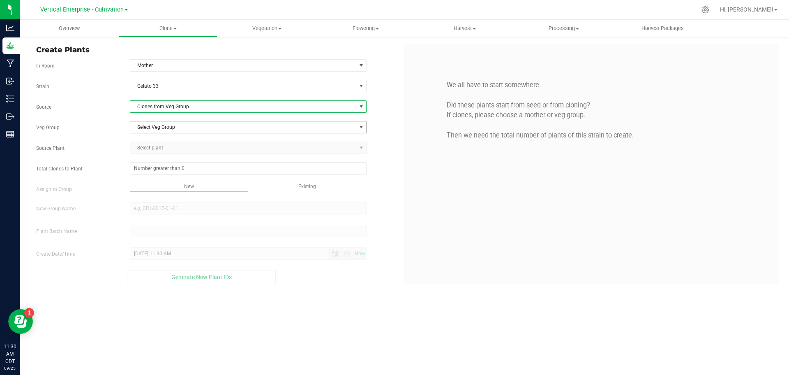
click at [169, 124] on span "Select Veg Group" at bounding box center [243, 127] width 226 height 12
click at [164, 150] on li "G33 9.25.2" at bounding box center [248, 153] width 236 height 12
click at [164, 150] on span "Select plant" at bounding box center [243, 148] width 226 height 12
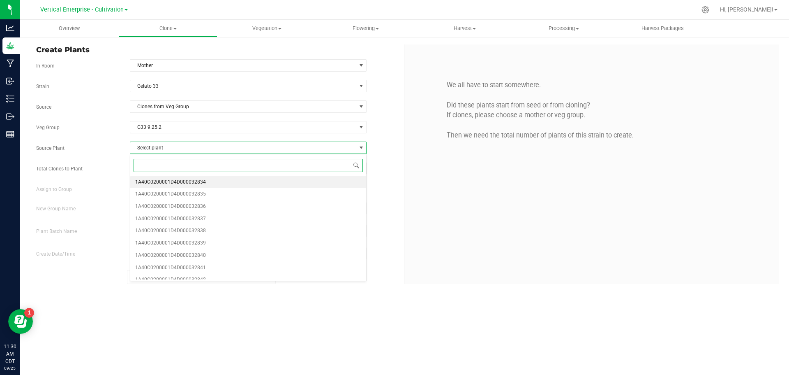
click at [162, 183] on span "1A40C0200001D4D000032834" at bounding box center [170, 182] width 71 height 11
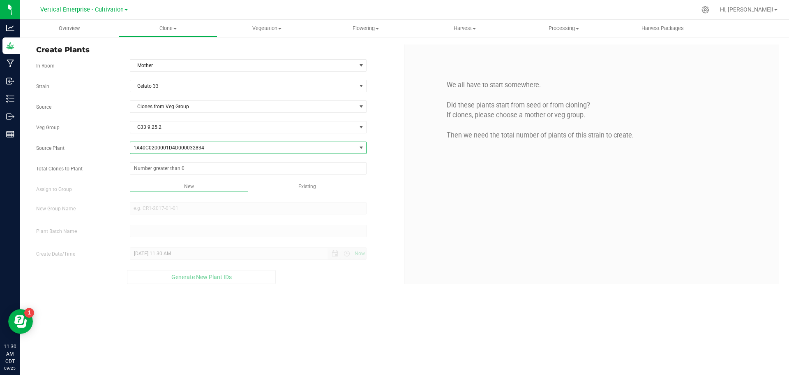
click at [149, 165] on span at bounding box center [248, 168] width 237 height 12
type input "0"
click at [160, 167] on span at bounding box center [248, 168] width 237 height 12
type input "149"
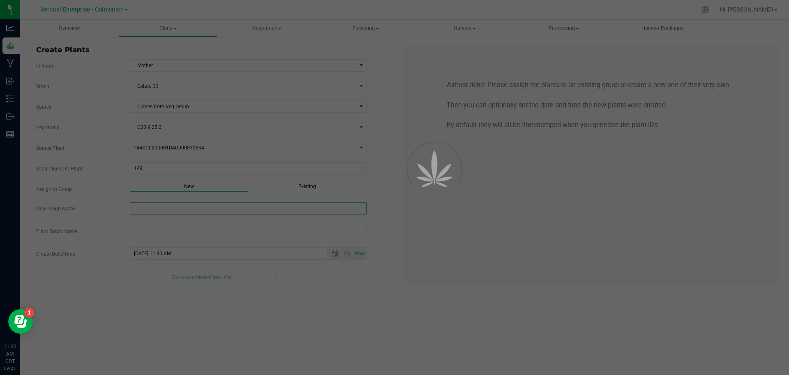
click at [164, 204] on div "Overview Clone Create plants Cloning groups Cloning plant batches Apply to plan…" at bounding box center [405, 197] width 770 height 355
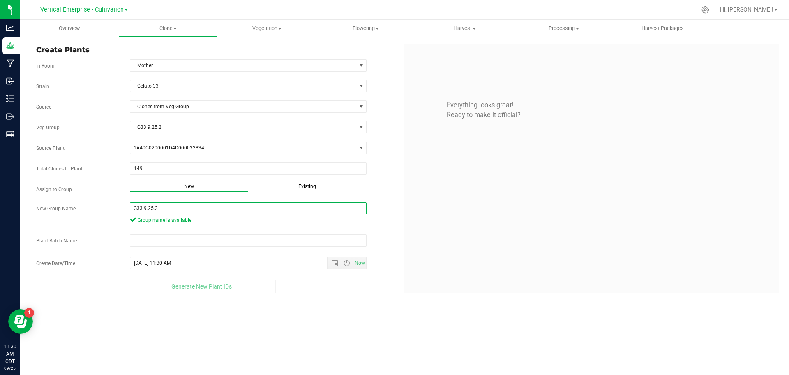
drag, startPoint x: 170, startPoint y: 206, endPoint x: 53, endPoint y: 206, distance: 117.2
click at [53, 206] on div "New Group Name G33 9.25.3 Group name is available" at bounding box center [217, 214] width 374 height 24
type input "G33 9.25.3"
click at [173, 241] on input "text" at bounding box center [248, 240] width 237 height 12
paste input "G33 9.25.3"
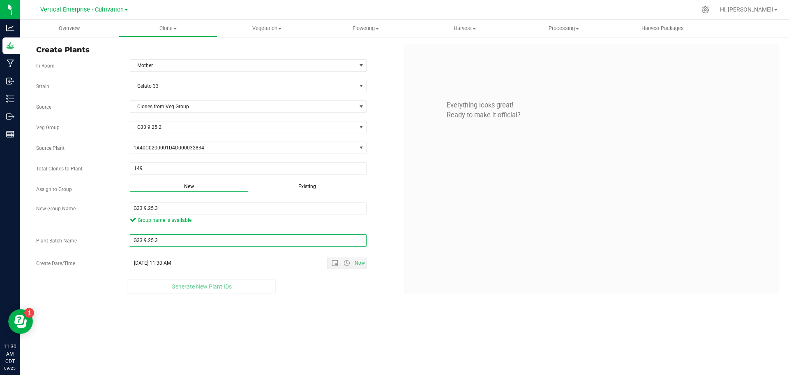
type input "G33 9.25.3"
click at [207, 294] on span "Generate New Plant IDs" at bounding box center [201, 293] width 60 height 7
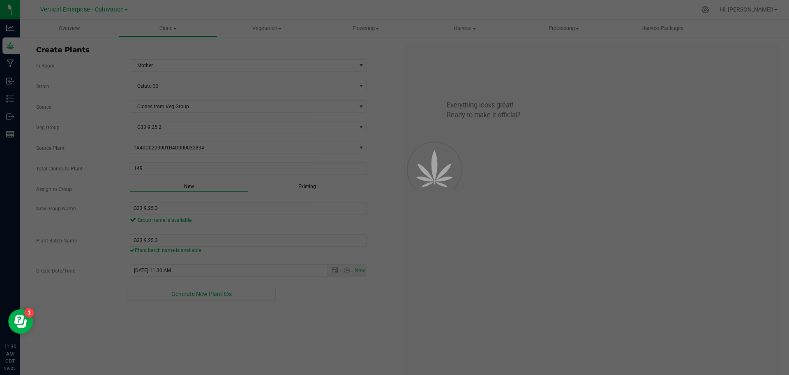
scroll to position [25, 0]
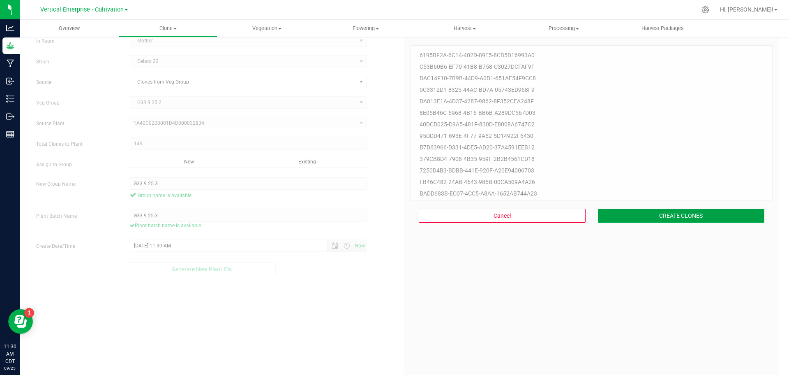
click at [699, 212] on button "CREATE CLONES" at bounding box center [681, 215] width 167 height 14
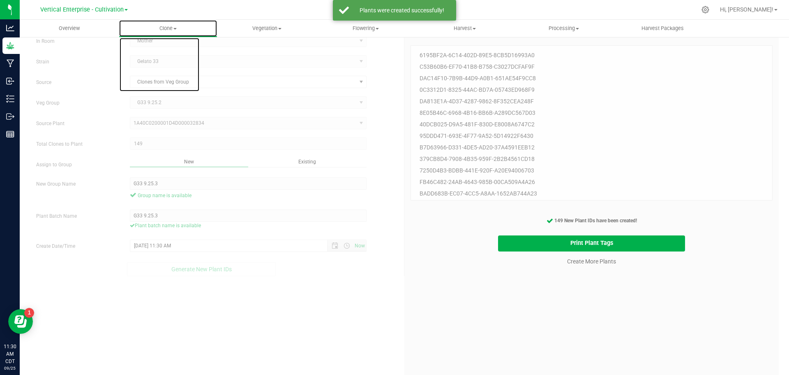
click at [174, 28] on span at bounding box center [175, 29] width 3 height 2
click at [161, 57] on span "Cloning groups" at bounding box center [150, 59] width 62 height 7
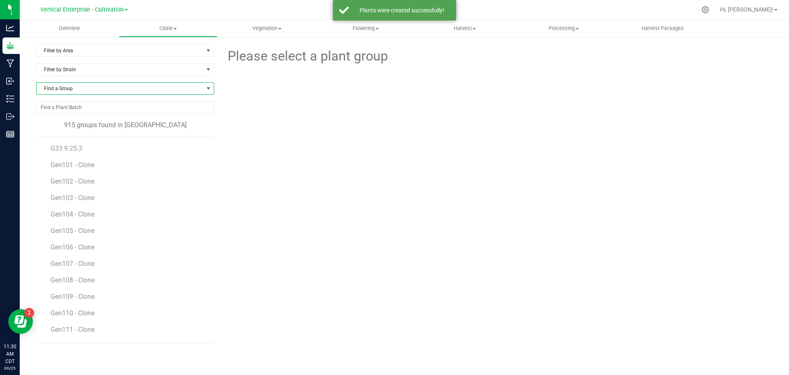
click at [99, 86] on span "Find a Group" at bounding box center [120, 89] width 167 height 12
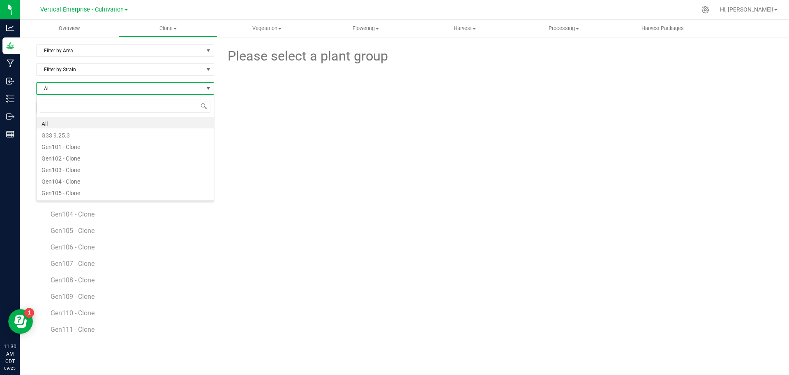
click at [88, 134] on li "G33 9.25.3" at bounding box center [125, 134] width 177 height 12
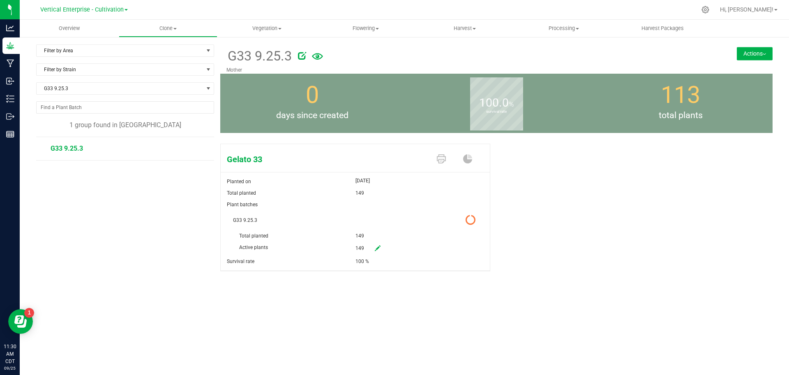
click at [746, 54] on button "Actions" at bounding box center [755, 53] width 36 height 13
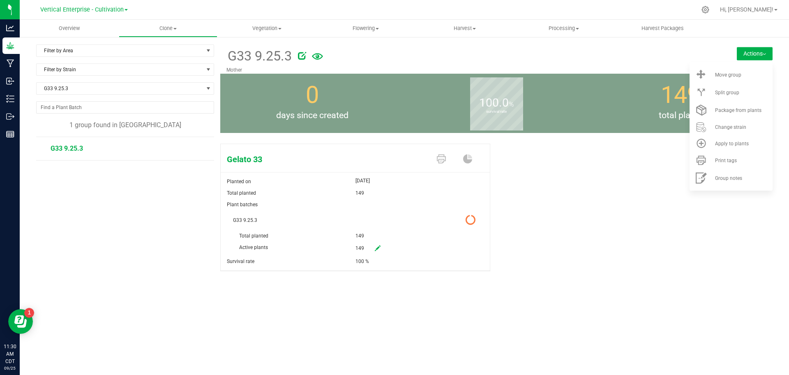
click at [601, 42] on div "Filter by Area Filter by Area All Mother QUARANTINE Filter by Strain G33 9.25.3…" at bounding box center [405, 168] width 770 height 264
click at [740, 72] on span "Move group" at bounding box center [728, 75] width 26 height 6
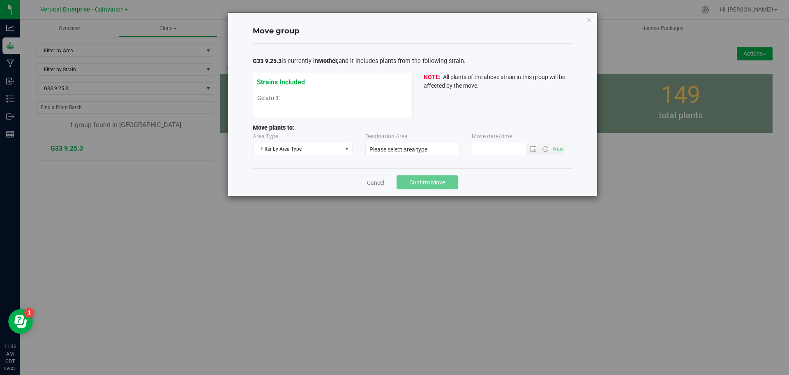
type input "[DATE] 11:35 AM"
click at [299, 150] on span "Filter by Area Type" at bounding box center [298, 149] width 88 height 12
click at [280, 187] on li "Vegetative" at bounding box center [303, 187] width 99 height 12
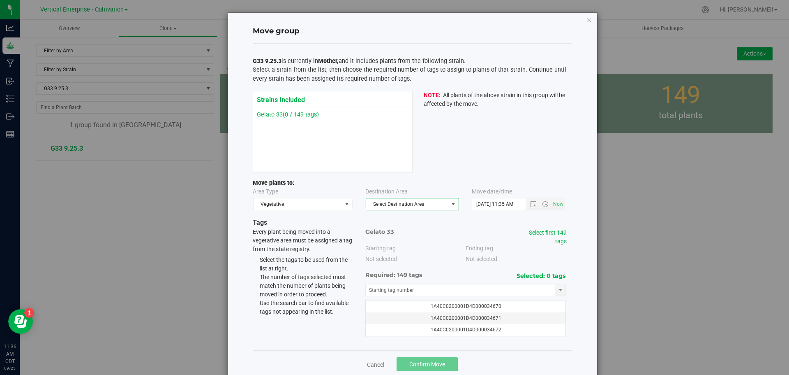
click at [384, 203] on span "Select Destination Area" at bounding box center [407, 204] width 82 height 12
click at [393, 250] on li "Veg 1" at bounding box center [409, 255] width 93 height 12
click at [546, 233] on link "Select first 149 tags" at bounding box center [548, 236] width 38 height 15
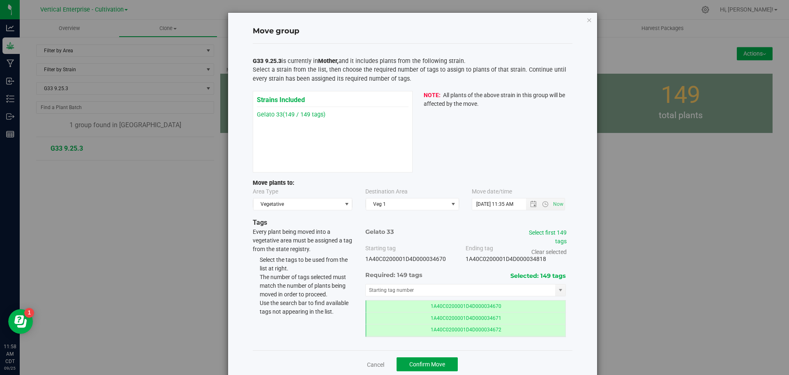
click at [410, 361] on span "Confirm Move" at bounding box center [428, 364] width 36 height 7
